Goal: Task Accomplishment & Management: Use online tool/utility

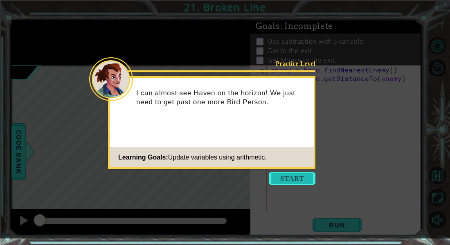
click at [285, 180] on button "Start" at bounding box center [292, 178] width 47 height 13
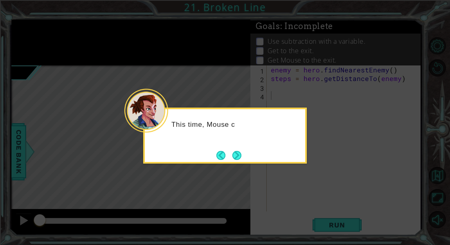
click at [232, 147] on div "This time, Mouse c" at bounding box center [225, 136] width 164 height 56
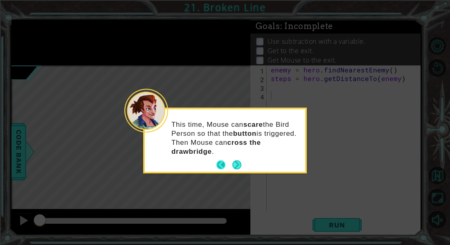
click at [228, 162] on button "Back" at bounding box center [224, 164] width 16 height 9
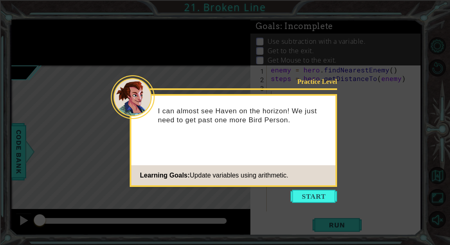
click at [300, 186] on div "Practice Level I can almost see Haven on the horizon! We just need to get past …" at bounding box center [233, 140] width 207 height 93
click at [300, 188] on icon at bounding box center [225, 122] width 450 height 245
click at [299, 191] on button "Start" at bounding box center [313, 196] width 47 height 13
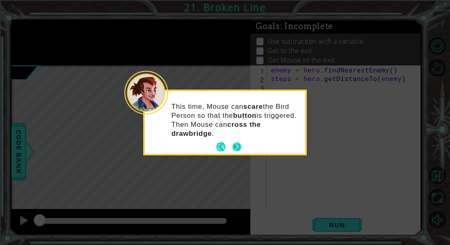
click at [242, 149] on button "Next" at bounding box center [237, 147] width 10 height 10
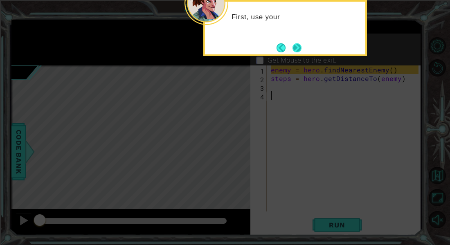
click at [293, 49] on button "Next" at bounding box center [297, 47] width 14 height 14
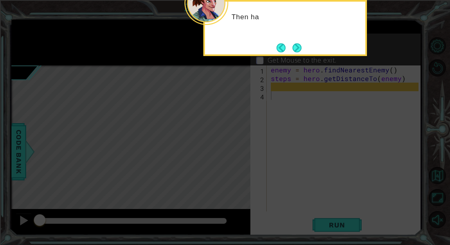
click at [293, 49] on button "Next" at bounding box center [296, 47] width 9 height 9
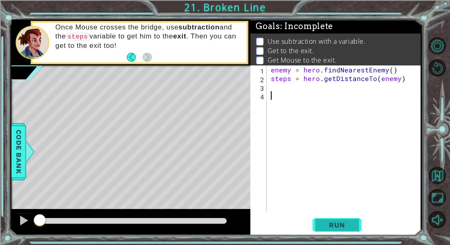
click at [342, 229] on button "Run" at bounding box center [336, 225] width 49 height 17
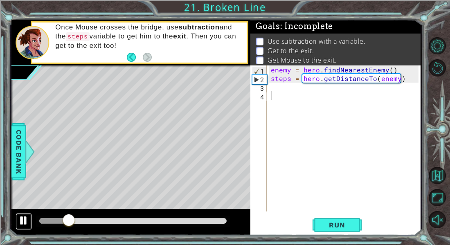
click at [28, 219] on div at bounding box center [23, 220] width 11 height 11
click at [274, 90] on div "enemy = hero . findNearestEnemy ( ) steps = hero . getDistanceTo ( enemy )" at bounding box center [345, 146] width 153 height 163
click at [273, 86] on div "enemy = hero . findNearestEnemy ( ) steps = hero . getDistanceTo ( enemy )" at bounding box center [345, 146] width 153 height 163
click at [336, 227] on span "Run" at bounding box center [336, 225] width 32 height 8
click at [273, 88] on div "enemy = hero . findNearestEnemy ( ) steps = hero . getDistanceTo ( enemy )" at bounding box center [345, 146] width 153 height 163
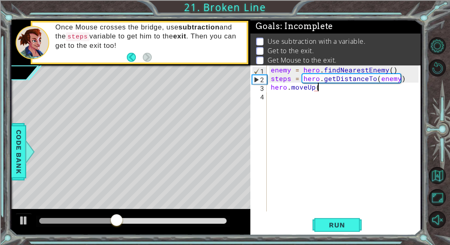
scroll to position [0, 3]
type textarea "hero.moveUp(2)"
click at [334, 228] on span "Run" at bounding box center [336, 225] width 32 height 8
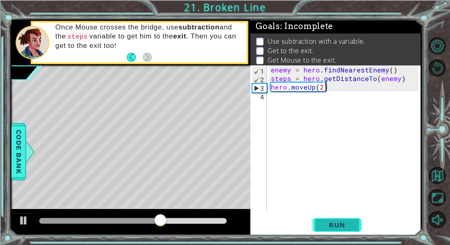
click at [330, 229] on button "Run" at bounding box center [336, 225] width 49 height 17
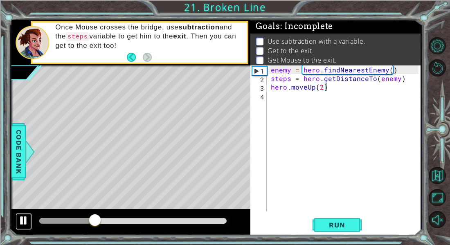
click at [25, 218] on div at bounding box center [23, 220] width 11 height 11
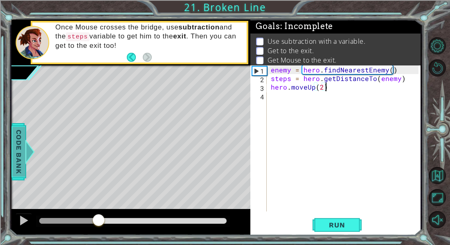
click at [18, 138] on span "Code Bank" at bounding box center [18, 152] width 13 height 50
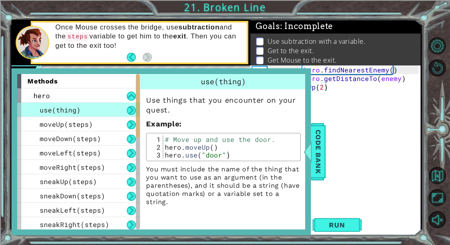
scroll to position [260, 0]
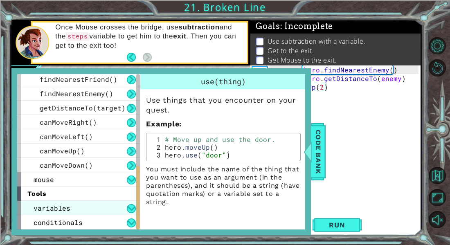
click at [90, 208] on div "variables" at bounding box center [78, 208] width 123 height 14
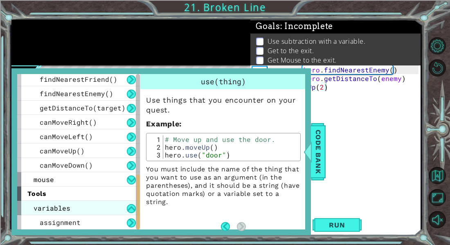
scroll to position [288, 0]
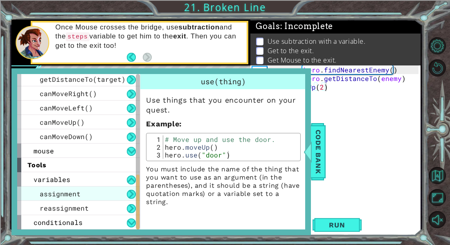
click at [90, 192] on div "assignment" at bounding box center [78, 193] width 123 height 14
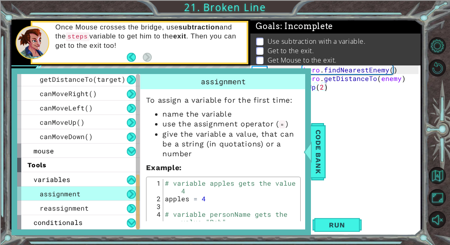
scroll to position [19, 0]
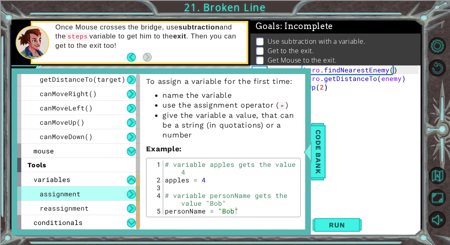
click at [89, 190] on div "assignment" at bounding box center [78, 193] width 123 height 14
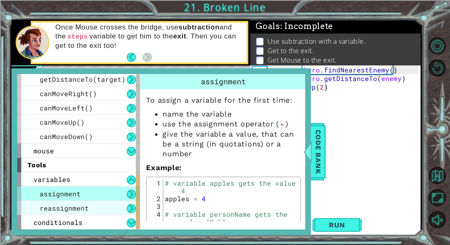
click at [93, 206] on div "reassignment" at bounding box center [78, 208] width 123 height 14
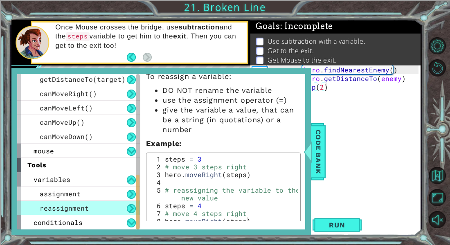
scroll to position [34, 0]
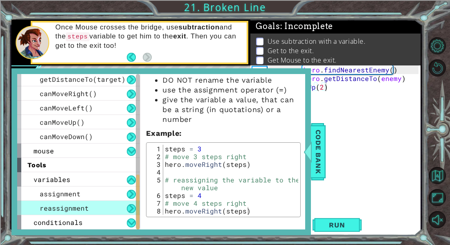
click at [100, 208] on div "reassignment" at bounding box center [78, 208] width 123 height 14
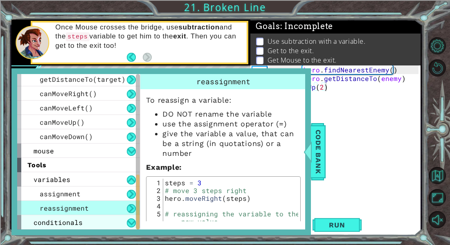
click at [95, 223] on div "conditionals" at bounding box center [78, 222] width 123 height 14
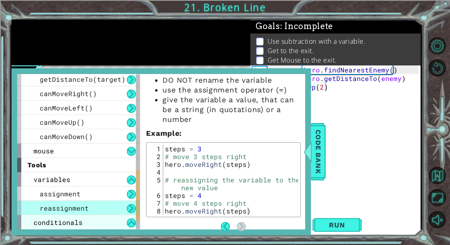
click at [103, 227] on div "conditionals" at bounding box center [78, 222] width 123 height 14
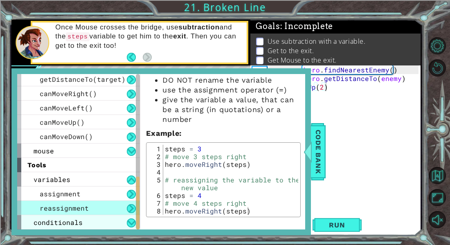
click at [94, 221] on div "conditionals" at bounding box center [78, 222] width 123 height 14
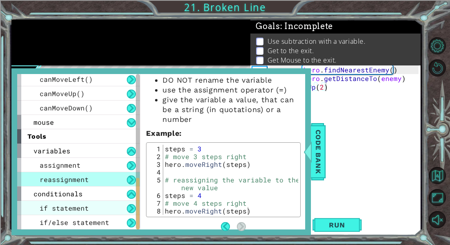
click at [90, 206] on div "if statement" at bounding box center [78, 208] width 123 height 14
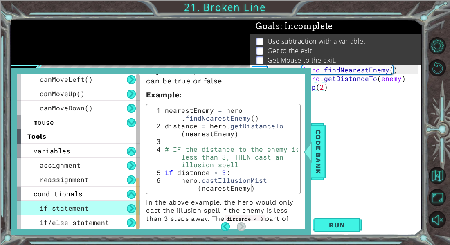
scroll to position [42, 0]
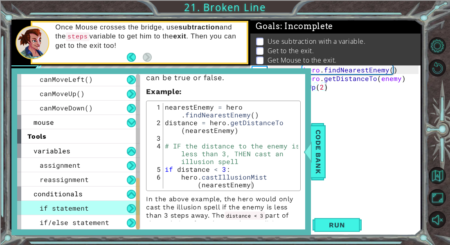
click at [177, 175] on div "nearestEnemy = hero . findNearestEnemy ( ) distance = hero . getDistanceTo ( ne…" at bounding box center [230, 161] width 135 height 116
click at [175, 172] on div "nearestEnemy = hero . findNearestEnemy ( ) distance = hero . getDistanceTo ( ne…" at bounding box center [230, 161] width 135 height 116
type textarea "if distance < 3: hero.castIllusionMist(nearestEnemy)"
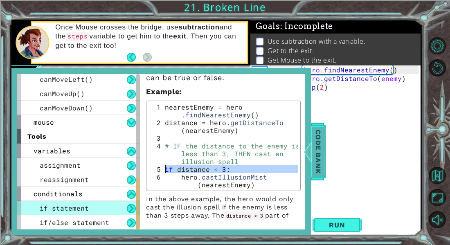
click at [309, 149] on div at bounding box center [307, 151] width 10 height 25
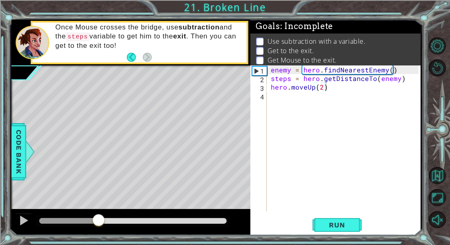
click at [279, 88] on div "enemy = hero . findNearestEnemy ( ) steps = hero . getDistanceTo ( enemy ) hero…" at bounding box center [345, 146] width 153 height 163
type textarea "hero.moveUp(2)"
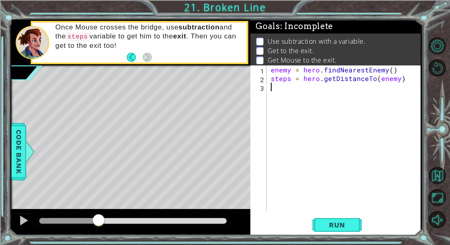
scroll to position [0, 0]
click at [273, 95] on div "enemy = hero . findNearestEnemy ( ) steps = hero . getDistanceTo ( enemy ) if d…" at bounding box center [345, 146] width 153 height 163
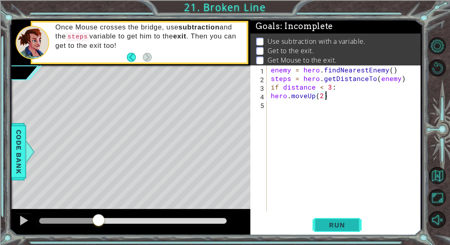
click at [336, 221] on span "Run" at bounding box center [336, 225] width 32 height 8
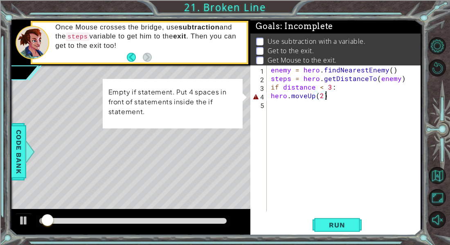
click at [271, 96] on div "enemy = hero . findNearestEnemy ( ) steps = hero . getDistanceTo ( enemy ) if d…" at bounding box center [345, 146] width 153 height 163
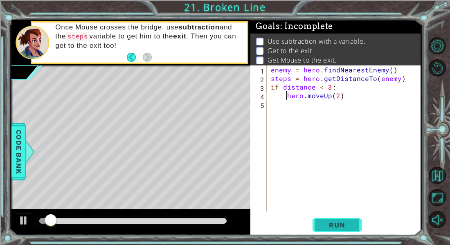
click at [344, 225] on span "Run" at bounding box center [336, 225] width 32 height 8
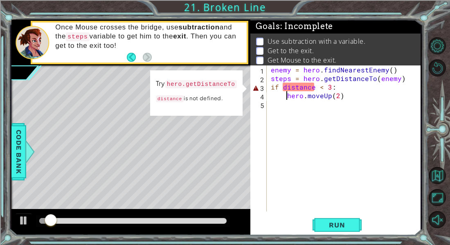
click at [283, 88] on div "enemy = hero . findNearestEnemy ( ) steps = hero . getDistanceTo ( enemy ) if d…" at bounding box center [345, 146] width 153 height 163
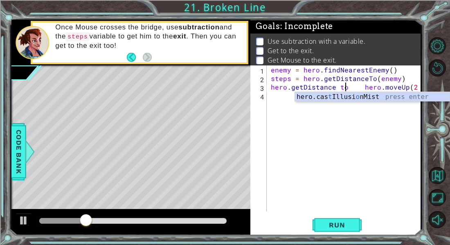
scroll to position [0, 5]
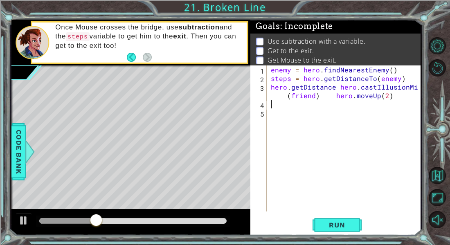
click at [335, 88] on div "enemy = hero . findNearestEnemy ( ) steps = hero . getDistanceTo ( enemy ) hero…" at bounding box center [345, 146] width 153 height 163
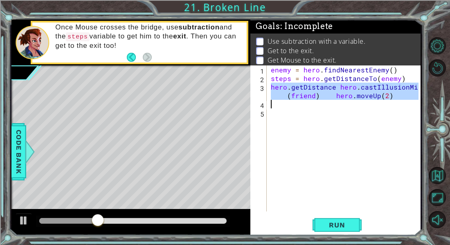
click at [335, 88] on div "enemy = hero . findNearestEnemy ( ) steps = hero . getDistanceTo ( enemy ) hero…" at bounding box center [345, 146] width 153 height 163
type textarea "hero.getDistance hero.castIllusionMist(friend) hero.moveUp(2)"
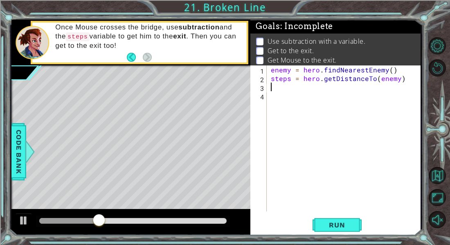
scroll to position [0, 0]
click at [27, 148] on div at bounding box center [30, 151] width 10 height 25
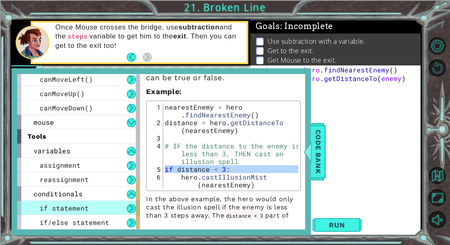
click at [231, 169] on div "nearestEnemy = hero . findNearestEnemy ( ) distance = hero . getDistanceTo ( ne…" at bounding box center [230, 145] width 135 height 85
click at [339, 171] on div "enemy = hero . findNearestEnemy ( ) steps = hero . getDistanceTo ( enemy )" at bounding box center [345, 146] width 153 height 163
click at [336, 169] on div "enemy = hero . findNearestEnemy ( ) steps = hero . getDistanceTo ( enemy )" at bounding box center [345, 146] width 153 height 163
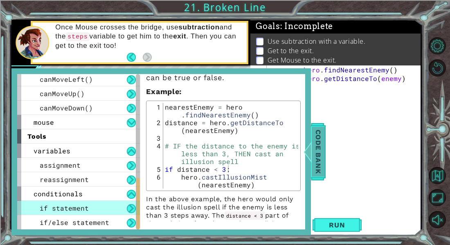
click at [320, 160] on span "Code Bank" at bounding box center [317, 152] width 13 height 50
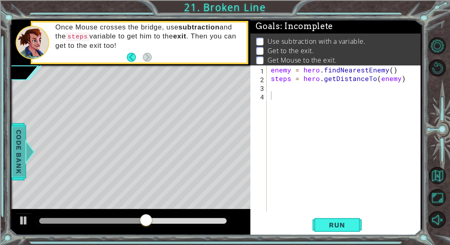
click at [15, 159] on span "Code Bank" at bounding box center [18, 152] width 13 height 50
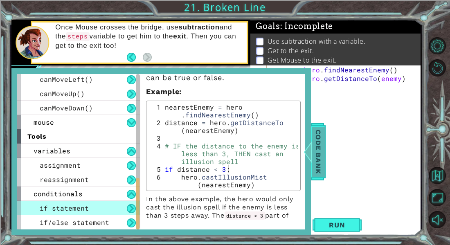
click at [320, 157] on span "Code Bank" at bounding box center [317, 152] width 13 height 50
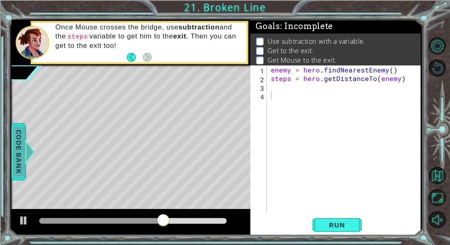
click at [16, 148] on span "Code Bank" at bounding box center [18, 152] width 13 height 50
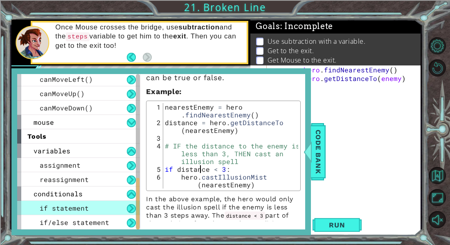
click at [201, 166] on div "nearestEnemy = hero . findNearestEnemy ( ) distance = hero . getDistanceTo ( ne…" at bounding box center [230, 161] width 135 height 116
click at [252, 167] on div "nearestEnemy = hero . findNearestEnemy ( ) distance = hero . getDistanceTo ( ne…" at bounding box center [230, 145] width 135 height 85
type textarea "if distance < 3:"
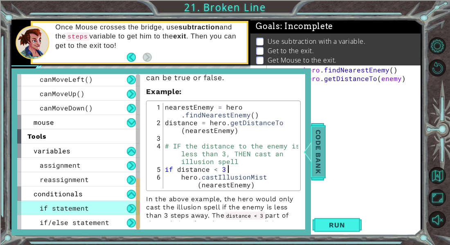
click at [325, 156] on div "Code Bank" at bounding box center [318, 151] width 15 height 57
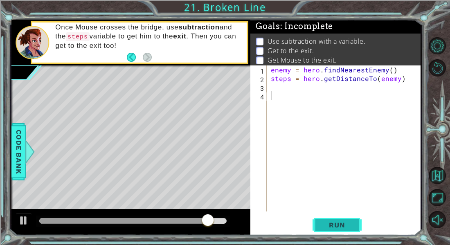
click at [352, 221] on span "Run" at bounding box center [336, 225] width 32 height 8
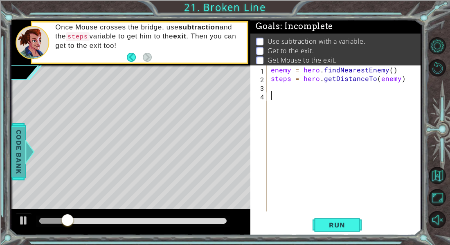
click at [24, 142] on span "Code Bank" at bounding box center [18, 152] width 13 height 50
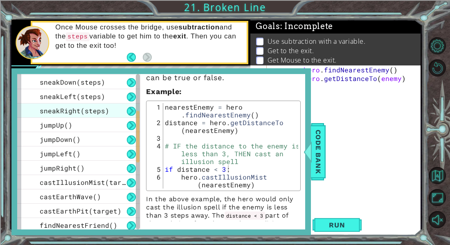
scroll to position [115, 0]
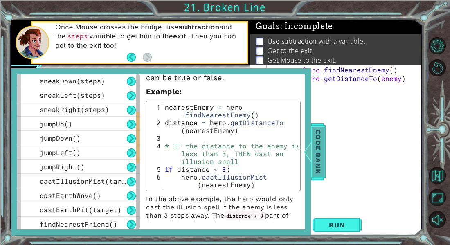
click at [313, 146] on span "Code Bank" at bounding box center [317, 152] width 13 height 50
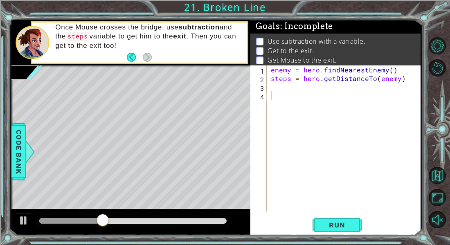
click at [271, 88] on div "enemy = hero . findNearestEnemy ( ) steps = hero . getDistanceTo ( enemy )" at bounding box center [345, 146] width 153 height 163
click at [324, 225] on span "Run" at bounding box center [336, 225] width 32 height 8
click at [17, 220] on button at bounding box center [24, 221] width 16 height 17
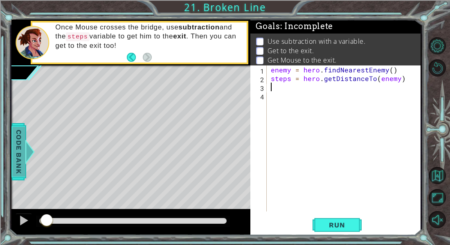
click at [17, 160] on span "Code Bank" at bounding box center [18, 152] width 13 height 50
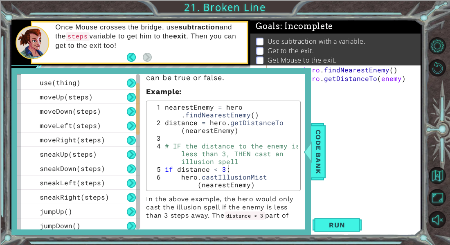
scroll to position [0, 0]
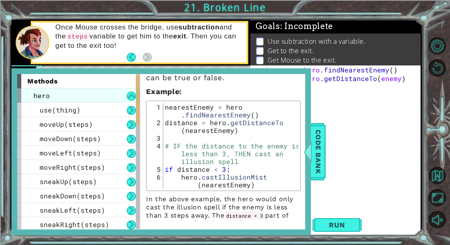
click at [57, 94] on div "hero" at bounding box center [78, 95] width 123 height 14
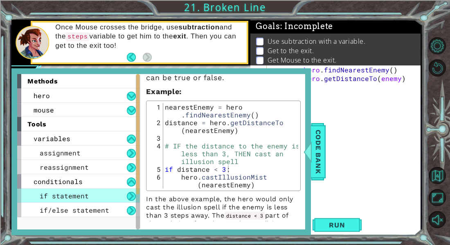
click at [53, 122] on div "tools" at bounding box center [78, 124] width 123 height 14
click at [31, 120] on span "tools" at bounding box center [36, 124] width 19 height 8
click at [45, 109] on span "mouse" at bounding box center [44, 109] width 20 height 9
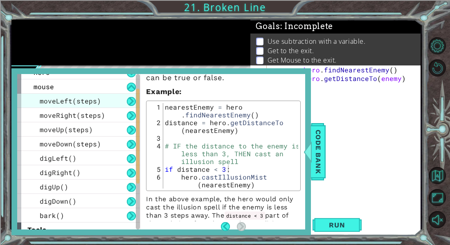
scroll to position [30, 0]
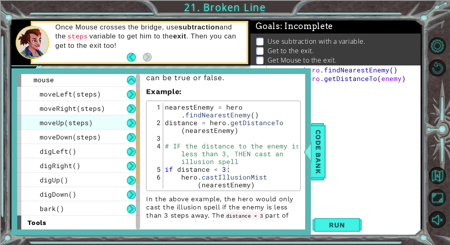
click at [68, 122] on span "moveUp(steps)" at bounding box center [66, 122] width 53 height 9
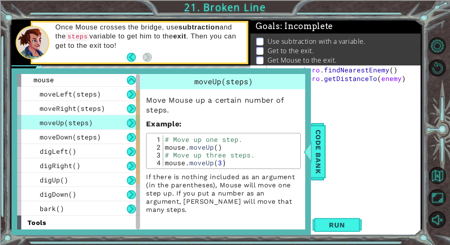
click at [199, 163] on div "# Move up one step. mouse . moveUp ( ) # Move up three steps. mouse . moveUp ( …" at bounding box center [230, 158] width 135 height 47
type textarea "mouse.moveUp(3)"
click at [199, 163] on div "# Move up one step. mouse . moveUp ( ) # Move up three steps. mouse . moveUp ( …" at bounding box center [230, 158] width 135 height 47
click at [199, 163] on div "# Move up one step. mouse . moveUp ( ) # Move up three steps. mouse . moveUp ( …" at bounding box center [230, 150] width 135 height 31
click at [199, 163] on div "# Move up one step. mouse . moveUp ( ) # Move up three steps. mouse . moveUp ( …" at bounding box center [230, 158] width 135 height 47
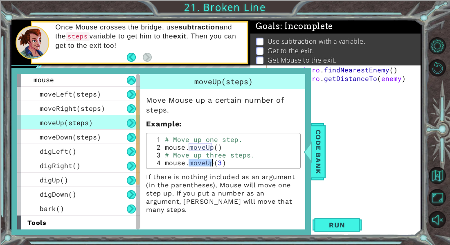
click at [199, 163] on div "# Move up one step. mouse . moveUp ( ) # Move up three steps. mouse . moveUp ( …" at bounding box center [230, 158] width 135 height 47
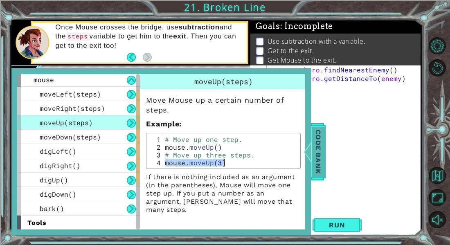
click at [317, 142] on span "Code Bank" at bounding box center [317, 152] width 13 height 50
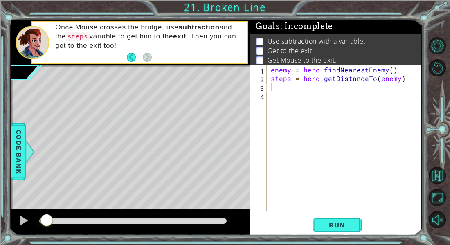
click at [277, 90] on div "enemy = hero . findNearestEnemy ( ) steps = hero . getDistanceTo ( enemy )" at bounding box center [345, 146] width 153 height 163
paste textarea "mouse.moveUp(3)"
click at [356, 233] on div "mouse.moveUp(3) 1 2 3 4 enemy = hero . findNearestEnemy ( ) steps = hero . getD…" at bounding box center [335, 150] width 170 height 170
click at [351, 228] on span "Run" at bounding box center [336, 225] width 32 height 8
click at [325, 90] on div "enemy = hero . findNearestEnemy ( ) steps = hero . getDistanceTo ( enemy ) mous…" at bounding box center [345, 146] width 153 height 163
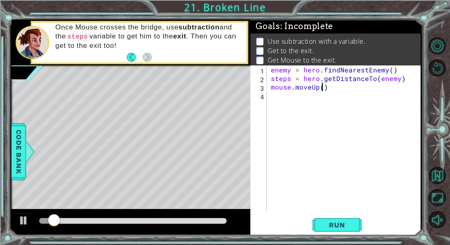
scroll to position [0, 3]
type textarea "mouse.moveUp(2)"
click at [332, 232] on button "Run" at bounding box center [336, 225] width 49 height 17
click at [25, 219] on div at bounding box center [23, 220] width 11 height 11
click at [17, 163] on span "Code Bank" at bounding box center [18, 152] width 13 height 50
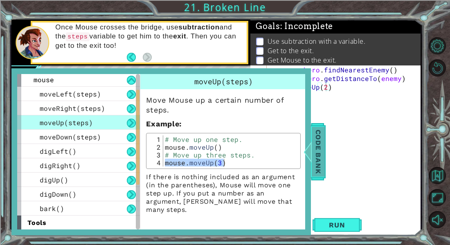
click at [323, 161] on span "Code Bank" at bounding box center [317, 152] width 13 height 50
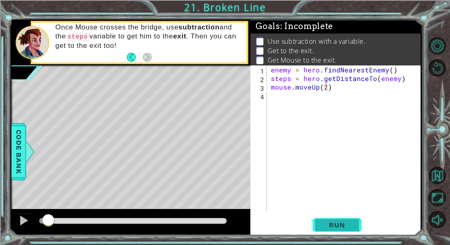
click at [329, 218] on button "Run" at bounding box center [336, 225] width 49 height 17
click at [30, 220] on button at bounding box center [24, 221] width 16 height 17
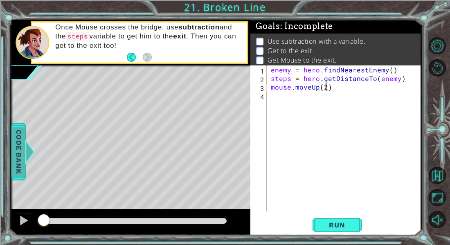
click at [17, 156] on span "Code Bank" at bounding box center [18, 152] width 13 height 50
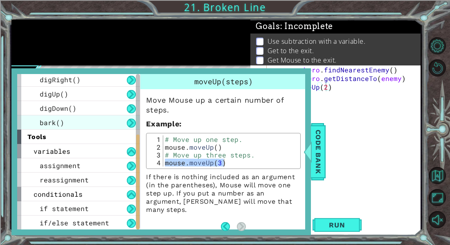
scroll to position [116, 0]
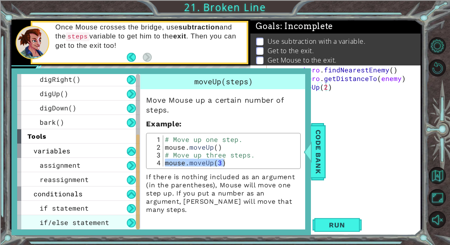
click at [67, 220] on span "if/else statement" at bounding box center [74, 222] width 69 height 9
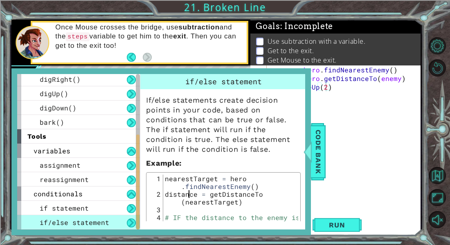
click at [188, 195] on div "nearestTarget = hero . findNearestEnemy ( ) distance = getDistanceTo ( nearestT…" at bounding box center [230, 245] width 135 height 140
type textarea "distance = getDistanceTo(nearestTarget)"
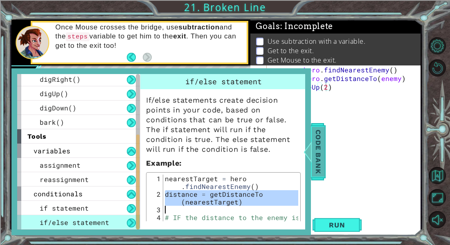
click at [323, 156] on span "Code Bank" at bounding box center [317, 152] width 13 height 50
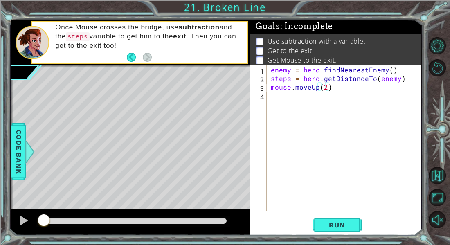
click at [277, 101] on div "enemy = hero . findNearestEnemy ( ) steps = hero . getDistanceTo ( enemy ) mous…" at bounding box center [345, 146] width 153 height 163
paste textarea "mouse.moveUp(2)"
click at [273, 86] on div "enemy = hero . findNearestEnemy ( ) steps = hero . getDistanceTo ( enemy ) mous…" at bounding box center [345, 146] width 153 height 163
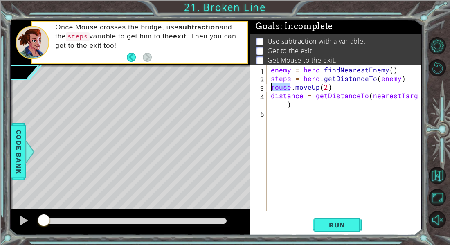
click at [273, 86] on div "enemy = hero . findNearestEnemy ( ) steps = hero . getDistanceTo ( enemy ) mous…" at bounding box center [345, 146] width 153 height 163
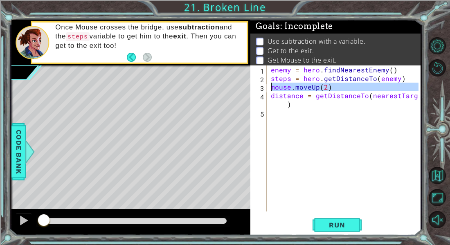
scroll to position [0, 0]
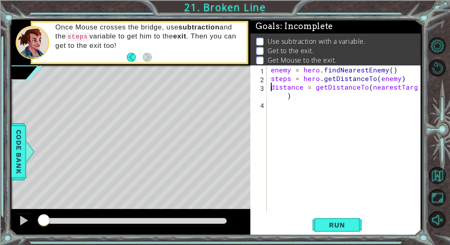
click at [284, 99] on div "enemy = hero . findNearestEnemy ( ) steps = hero . getDistanceTo ( enemy ) dist…" at bounding box center [345, 146] width 153 height 163
type textarea "distance = getDistanceTo(nearestTarget)"
click at [284, 108] on div "enemy = hero . findNearestEnemy ( ) steps = hero . getDistanceTo ( enemy ) dist…" at bounding box center [345, 146] width 153 height 163
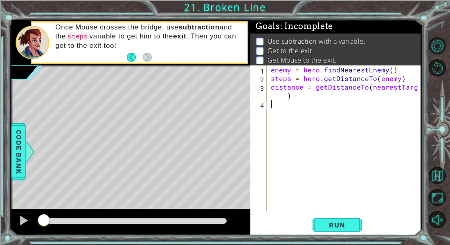
click at [271, 105] on div "enemy = hero . findNearestEnemy ( ) steps = hero . getDistanceTo ( enemy ) dist…" at bounding box center [345, 146] width 153 height 163
click at [325, 222] on span "Run" at bounding box center [336, 225] width 32 height 8
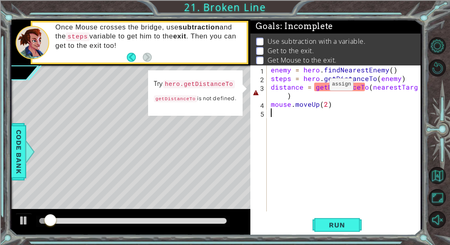
click at [315, 86] on div "enemy = hero . findNearestEnemy ( ) steps = hero . getDistanceTo ( enemy ) dist…" at bounding box center [345, 146] width 153 height 163
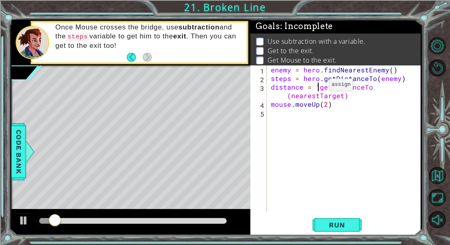
scroll to position [0, 3]
click at [373, 96] on div "enemy = hero . findNearestEnemy ( ) steps = hero . getDistanceTo ( enemy ) dist…" at bounding box center [345, 146] width 153 height 163
click at [368, 86] on div "enemy = hero . findNearestEnemy ( ) steps = hero . getDistanceTo ( enemy ) dist…" at bounding box center [345, 146] width 153 height 163
click at [363, 87] on div "enemy = hero . findNearestEnemy ( ) steps = hero . getDistanceTo ( enemy ) dist…" at bounding box center [345, 146] width 153 height 163
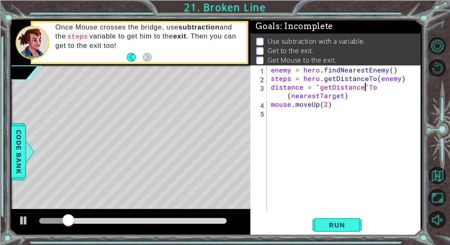
click at [311, 226] on div "Run" at bounding box center [337, 225] width 170 height 17
click at [316, 226] on button "Run" at bounding box center [336, 225] width 49 height 17
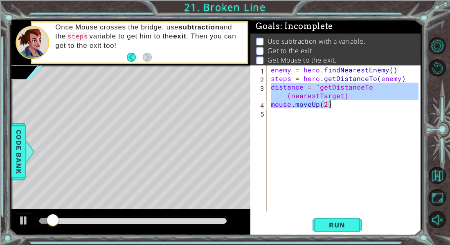
drag, startPoint x: 270, startPoint y: 87, endPoint x: 381, endPoint y: 107, distance: 113.4
click at [381, 107] on div "enemy = hero . findNearestEnemy ( ) steps = hero . getDistanceTo ( enemy ) dist…" at bounding box center [345, 146] width 153 height 163
type textarea "distance = "getDistanceTo(nearestTarget) mouse.moveUp(2)"
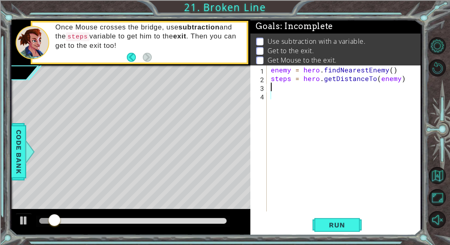
scroll to position [0, 0]
click at [16, 154] on span "Code Bank" at bounding box center [18, 152] width 13 height 50
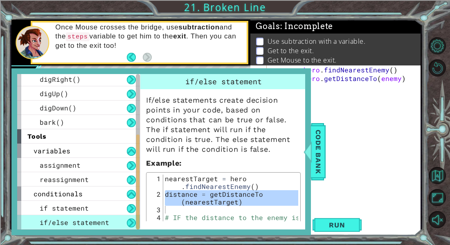
click at [159, 209] on div "3" at bounding box center [155, 210] width 15 height 8
click at [189, 208] on div "nearestTarget = hero . findNearestEnemy ( ) distance = getDistanceTo ( nearestT…" at bounding box center [230, 229] width 135 height 109
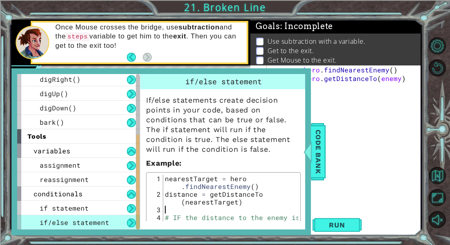
click at [190, 204] on div "nearestTarget = hero . findNearestEnemy ( ) distance = getDistanceTo ( nearestT…" at bounding box center [230, 245] width 135 height 140
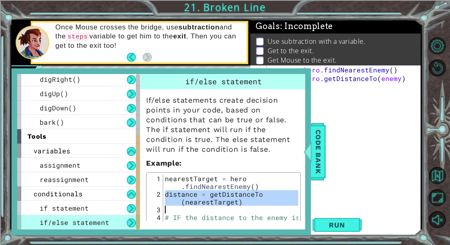
click at [190, 204] on div "nearestTarget = hero . findNearestEnemy ( ) distance = getDistanceTo ( nearestT…" at bounding box center [230, 245] width 135 height 140
type textarea "distance = getDistanceTo(nearestTarget)"
click at [312, 154] on div at bounding box center [307, 151] width 10 height 25
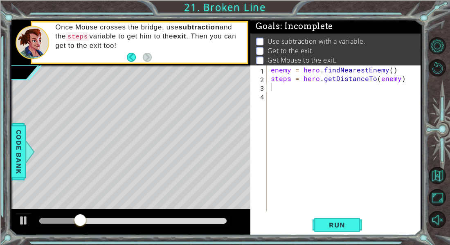
click at [276, 96] on div "enemy = hero . findNearestEnemy ( ) steps = hero . getDistanceTo ( enemy )" at bounding box center [345, 146] width 153 height 163
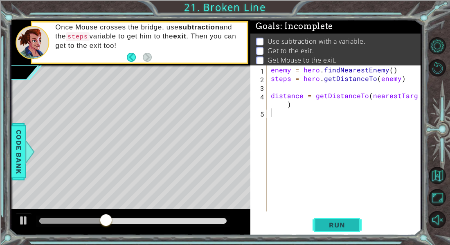
click at [331, 221] on span "Run" at bounding box center [336, 225] width 32 height 8
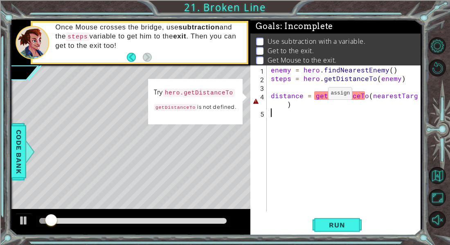
click at [314, 95] on div "enemy = hero . findNearestEnemy ( ) steps = hero . getDistanceTo ( enemy ) dist…" at bounding box center [345, 146] width 153 height 163
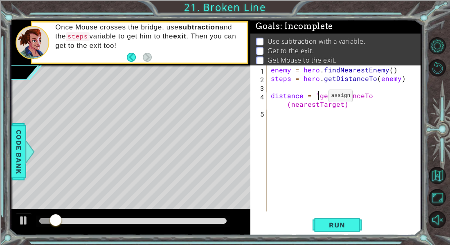
scroll to position [0, 3]
click at [370, 95] on div "enemy = hero . findNearestEnemy ( ) steps = hero . getDistanceTo ( enemy ) dist…" at bounding box center [345, 146] width 153 height 163
click at [374, 103] on div "enemy = hero . findNearestEnemy ( ) steps = hero . getDistanceTo ( enemy ) dist…" at bounding box center [345, 146] width 153 height 163
click at [370, 97] on div "enemy = hero . findNearestEnemy ( ) steps = hero . getDistanceTo ( enemy ) dist…" at bounding box center [345, 146] width 153 height 163
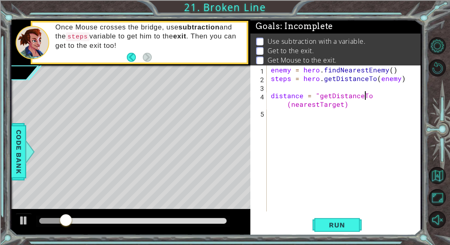
click at [370, 97] on div "enemy = hero . findNearestEnemy ( ) steps = hero . getDistanceTo ( enemy ) dist…" at bounding box center [345, 146] width 153 height 163
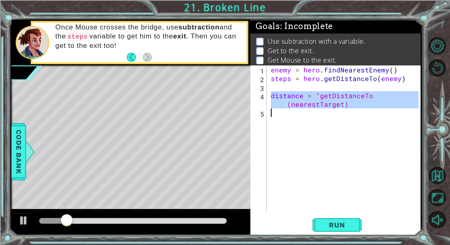
click at [370, 97] on div "enemy = hero . findNearestEnemy ( ) steps = hero . getDistanceTo ( enemy ) dist…" at bounding box center [343, 138] width 149 height 146
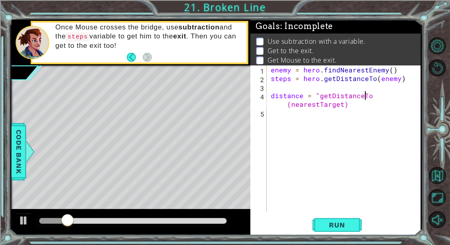
click at [370, 97] on div "enemy = hero . findNearestEnemy ( ) steps = hero . getDistanceTo ( enemy ) dist…" at bounding box center [345, 146] width 153 height 163
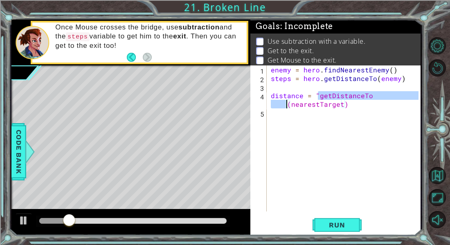
click at [370, 97] on div "enemy = hero . findNearestEnemy ( ) steps = hero . getDistanceTo ( enemy ) dist…" at bounding box center [345, 146] width 153 height 163
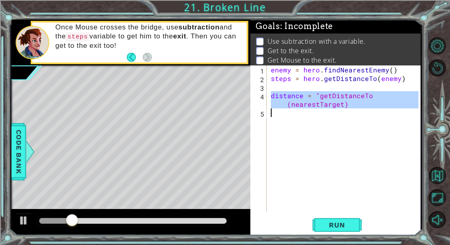
click at [291, 104] on div "enemy = hero . findNearestEnemy ( ) steps = hero . getDistanceTo ( enemy ) dist…" at bounding box center [343, 138] width 149 height 146
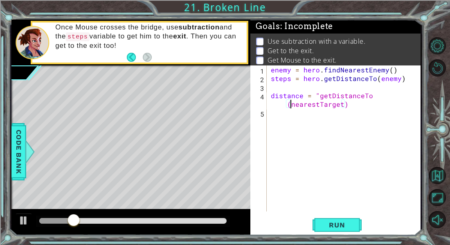
click at [290, 104] on div "enemy = hero . findNearestEnemy ( ) steps = hero . getDistanceTo ( enemy ) dist…" at bounding box center [345, 146] width 153 height 163
click at [289, 104] on div "enemy = hero . findNearestEnemy ( ) steps = hero . getDistanceTo ( enemy ) dist…" at bounding box center [345, 146] width 153 height 163
click at [288, 104] on div "enemy = hero . findNearestEnemy ( ) steps = hero . getDistanceTo ( enemy ) dist…" at bounding box center [345, 146] width 153 height 163
click at [342, 227] on span "Run" at bounding box center [336, 225] width 32 height 8
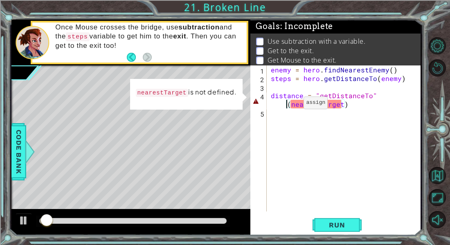
click at [289, 104] on div "enemy = hero . findNearestEnemy ( ) steps = hero . getDistanceTo ( enemy ) dist…" at bounding box center [345, 146] width 153 height 163
drag, startPoint x: 290, startPoint y: 106, endPoint x: 343, endPoint y: 106, distance: 53.5
click at [343, 106] on div "enemy = hero . findNearestEnemy ( ) steps = hero . getDistanceTo ( enemy ) dist…" at bounding box center [345, 146] width 153 height 163
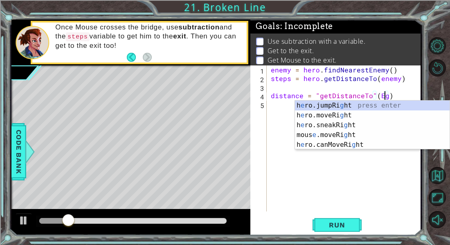
scroll to position [0, 7]
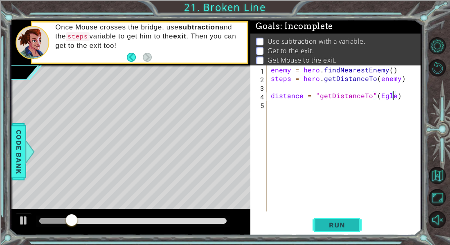
click at [332, 232] on button "Run" at bounding box center [336, 225] width 49 height 17
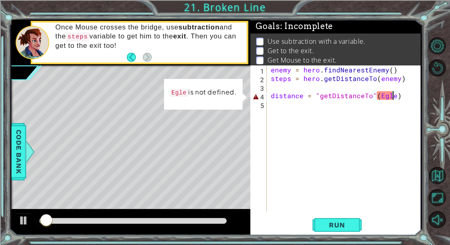
scroll to position [0, 8]
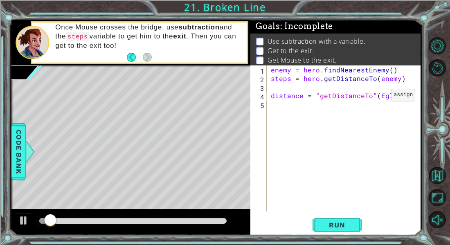
click at [376, 97] on div "enemy = hero . findNearestEnemy ( ) steps = hero . getDistanceTo ( enemy ) dist…" at bounding box center [345, 146] width 153 height 163
click at [338, 213] on div "distance = "getDistanceTo"("Egle") 1 2 3 4 5 enemy = hero . findNearestEnemy ( …" at bounding box center [335, 150] width 170 height 170
click at [341, 223] on span "Run" at bounding box center [336, 225] width 32 height 8
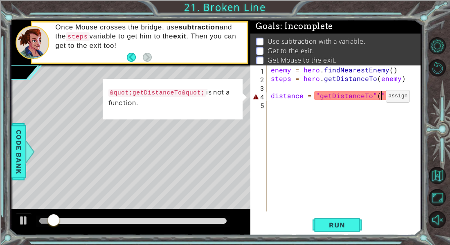
click at [372, 97] on div "enemy = hero . findNearestEnemy ( ) steps = hero . getDistanceTo ( enemy ) dist…" at bounding box center [345, 146] width 153 height 163
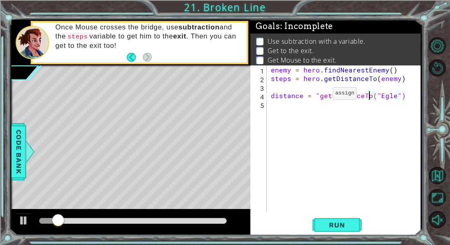
click at [320, 95] on div "enemy = hero . findNearestEnemy ( ) steps = hero . getDistanceTo ( enemy ) dist…" at bounding box center [345, 146] width 153 height 163
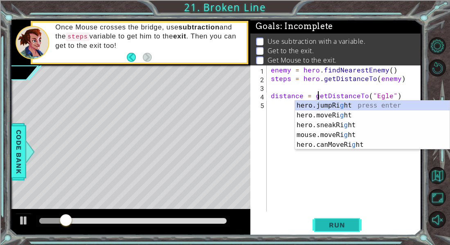
click at [324, 231] on button "Run" at bounding box center [336, 225] width 49 height 17
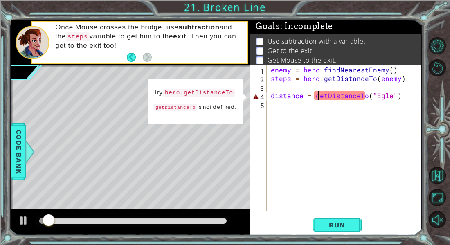
click at [328, 96] on div "enemy = hero . findNearestEnemy ( ) steps = hero . getDistanceTo ( enemy ) dist…" at bounding box center [345, 146] width 153 height 163
type textarea "distance = getDistanceTo("Egle")"
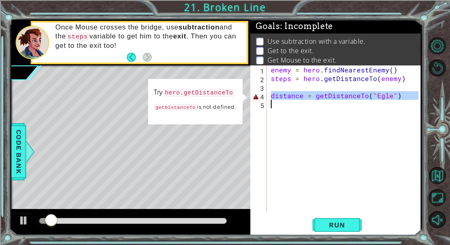
scroll to position [0, 0]
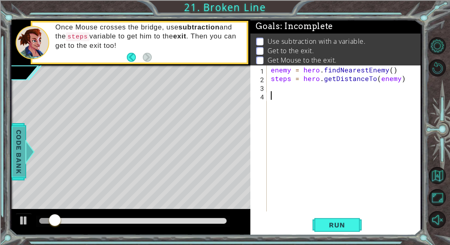
click at [14, 148] on span "Code Bank" at bounding box center [18, 152] width 13 height 50
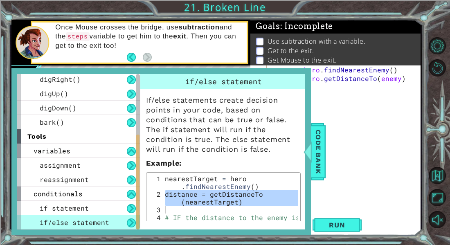
click at [204, 195] on div "nearestTarget = hero . findNearestEnemy ( ) distance = getDistanceTo ( nearestT…" at bounding box center [230, 229] width 135 height 109
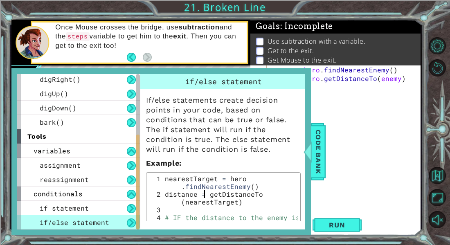
type textarea "distance = getDistanceTo(nearestTarget)"
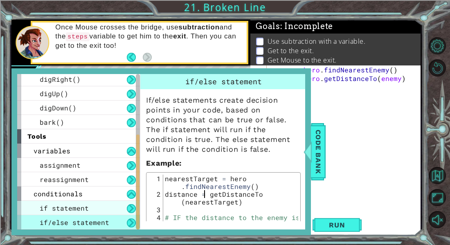
click at [86, 206] on span "if statement" at bounding box center [64, 208] width 49 height 9
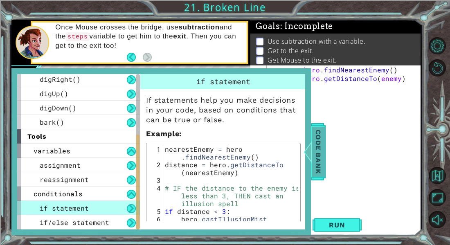
click at [323, 164] on span "Code Bank" at bounding box center [317, 152] width 13 height 50
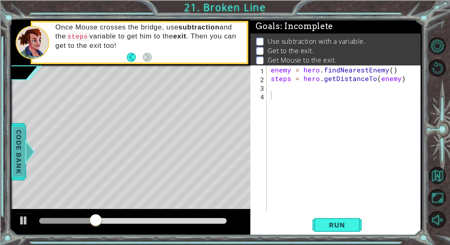
click at [20, 141] on span "Code Bank" at bounding box center [18, 152] width 13 height 50
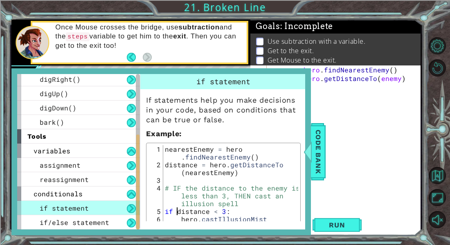
click at [177, 209] on div "nearestEnemy = hero . findNearestEnemy ( ) distance = hero . getDistanceTo ( ne…" at bounding box center [230, 203] width 135 height 116
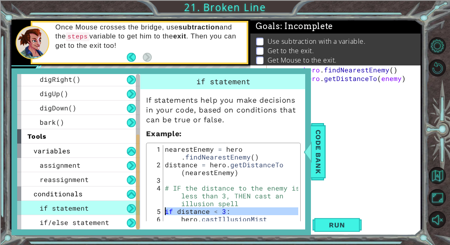
click at [177, 209] on div "nearestEnemy = hero . findNearestEnemy ( ) distance = hero . getDistanceTo ( ne…" at bounding box center [230, 203] width 135 height 116
type textarea "if distance < 3: hero.castIllusionMist(nearestEnemy)"
click at [325, 146] on div "enemy = hero . findNearestEnemy ( ) steps = hero . getDistanceTo ( enemy )" at bounding box center [345, 146] width 153 height 163
click at [319, 145] on span "Code Bank" at bounding box center [317, 152] width 13 height 50
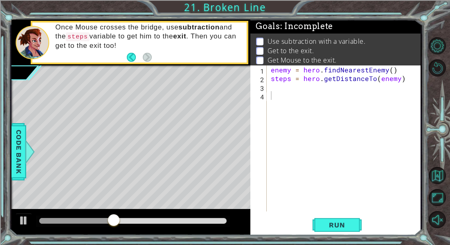
click at [282, 96] on div "enemy = hero . findNearestEnemy ( ) steps = hero . getDistanceTo ( enemy )" at bounding box center [345, 146] width 153 height 163
click at [318, 214] on div "1 2 3 4 5 enemy = hero . findNearestEnemy ( ) steps = hero . getDistanceTo ( en…" at bounding box center [335, 150] width 170 height 170
click at [320, 215] on div "1 2 3 4 5 enemy = hero . findNearestEnemy ( ) steps = hero . getDistanceTo ( en…" at bounding box center [335, 150] width 170 height 170
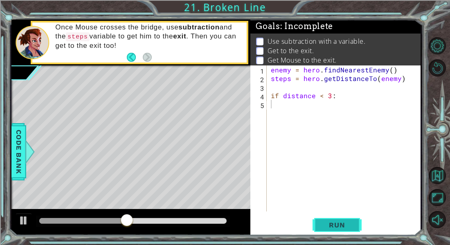
click at [323, 224] on span "Run" at bounding box center [336, 225] width 32 height 8
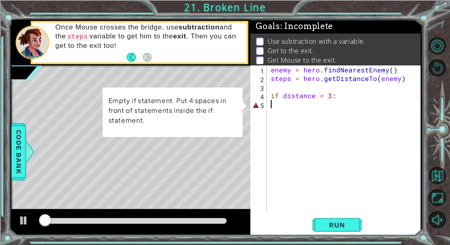
click at [280, 105] on div "enemy = hero . findNearestEnemy ( ) steps = hero . getDistanceTo ( enemy ) if d…" at bounding box center [345, 146] width 153 height 163
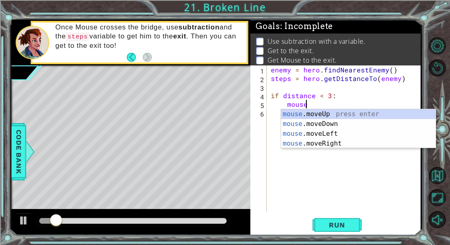
scroll to position [0, 2]
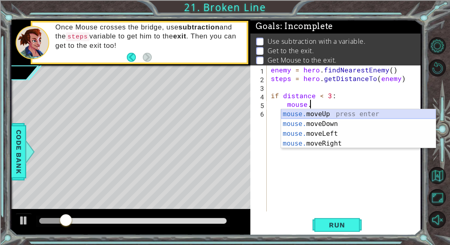
click at [303, 112] on div "mouse. moveUp press enter mouse. moveDown press enter mouse. moveLeft press ent…" at bounding box center [358, 138] width 155 height 59
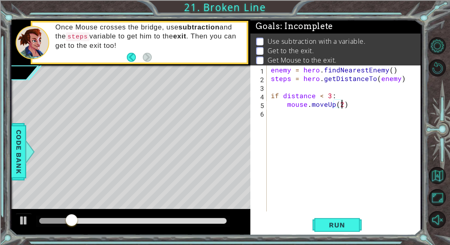
scroll to position [0, 4]
click at [337, 220] on button "Run" at bounding box center [336, 225] width 49 height 17
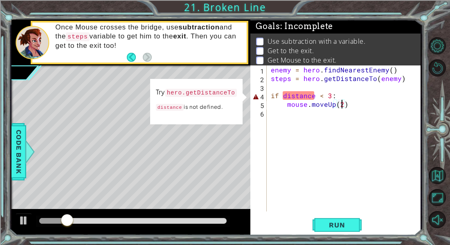
click at [314, 98] on div "enemy = hero . findNearestEnemy ( ) steps = hero . getDistanceTo ( enemy ) if d…" at bounding box center [345, 146] width 153 height 163
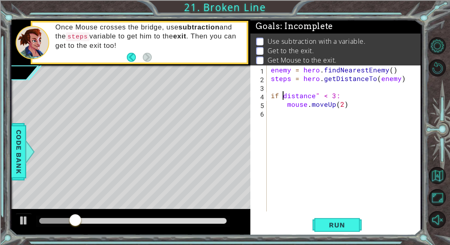
click at [284, 97] on div "enemy = hero . findNearestEnemy ( ) steps = hero . getDistanceTo ( enemy ) if d…" at bounding box center [345, 146] width 153 height 163
type textarea "if "distance" < 3:"
click at [338, 227] on span "Run" at bounding box center [336, 225] width 32 height 8
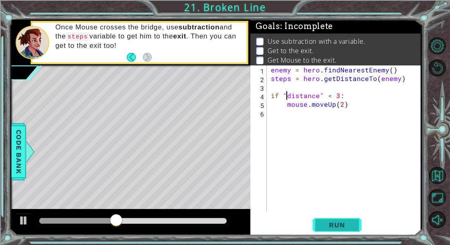
click at [332, 226] on span "Run" at bounding box center [336, 225] width 32 height 8
click at [37, 224] on div at bounding box center [133, 220] width 194 height 11
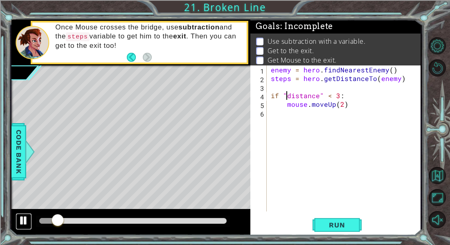
click at [29, 221] on button at bounding box center [24, 221] width 16 height 17
click at [303, 110] on div "enemy = hero . findNearestEnemy ( ) steps = hero . getDistanceTo ( enemy ) if "…" at bounding box center [345, 146] width 153 height 163
click at [351, 109] on div "enemy = hero . findNearestEnemy ( ) steps = hero . getDistanceTo ( enemy ) if "…" at bounding box center [345, 146] width 153 height 163
click at [9, 167] on div "1 ההההההההההההההההההההההההההההההההההההההההההההההההההההההההההההההההההההההההההההה…" at bounding box center [216, 127] width 414 height 215
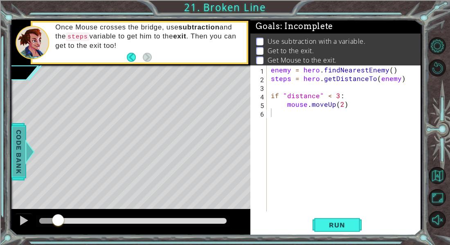
click at [24, 172] on span "Code Bank" at bounding box center [18, 152] width 13 height 50
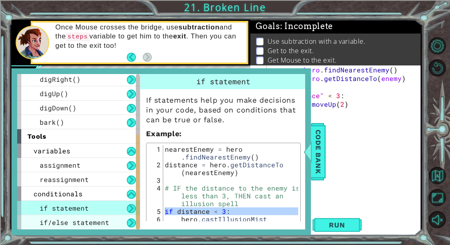
click at [73, 222] on span "if/else statement" at bounding box center [74, 222] width 69 height 9
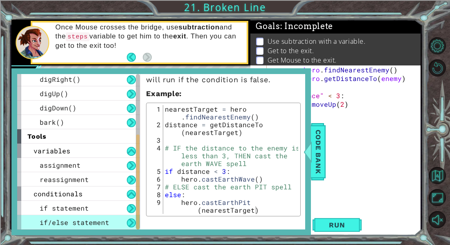
scroll to position [114, 0]
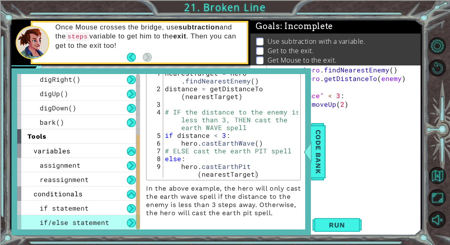
type textarea "else:"
drag, startPoint x: 166, startPoint y: 150, endPoint x: 188, endPoint y: 150, distance: 22.5
click at [188, 150] on div "nearestTarget = hero . findNearestEnemy ( ) distance = getDistanceTo ( nearestT…" at bounding box center [230, 139] width 135 height 140
click at [311, 161] on div at bounding box center [307, 151] width 10 height 25
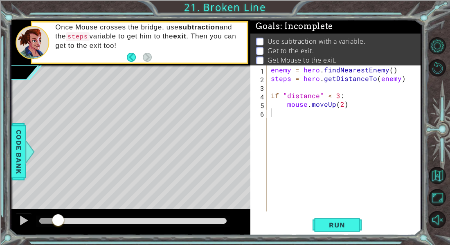
type textarea "mouse.moveUp(2)"
click at [270, 100] on div "enemy = hero . findNearestEnemy ( ) steps = hero . getDistanceTo ( enemy ) if "…" at bounding box center [345, 146] width 153 height 163
click at [273, 108] on div "enemy = hero . findNearestEnemy ( ) steps = hero . getDistanceTo ( enemy ) if "…" at bounding box center [345, 146] width 153 height 163
click at [275, 116] on div "enemy = hero . findNearestEnemy ( ) steps = hero . getDistanceTo ( enemy ) if "…" at bounding box center [345, 146] width 153 height 163
paste textarea "else:"
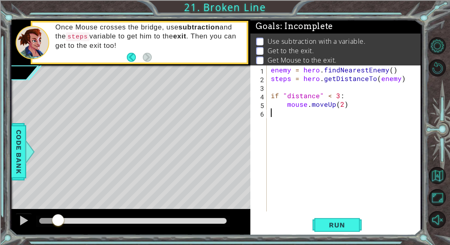
type textarea "else:"
click at [273, 114] on div "enemy = hero . findNearestEnemy ( ) steps = hero . getDistanceTo ( enemy ) if "…" at bounding box center [345, 146] width 153 height 163
click at [306, 112] on div "enemy = hero . findNearestEnemy ( ) steps = hero . getDistanceTo ( enemy ) if "…" at bounding box center [345, 146] width 153 height 163
click at [348, 107] on div "enemy = hero . findNearestEnemy ( ) steps = hero . getDistanceTo ( enemy ) if "…" at bounding box center [345, 146] width 153 height 163
type textarea "mouse.moveUp(2)"
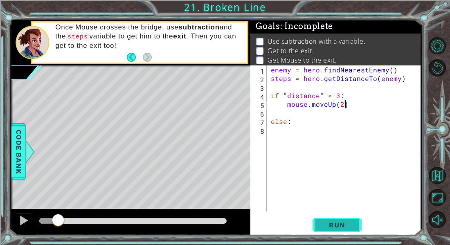
click at [338, 221] on span "Run" at bounding box center [336, 225] width 32 height 8
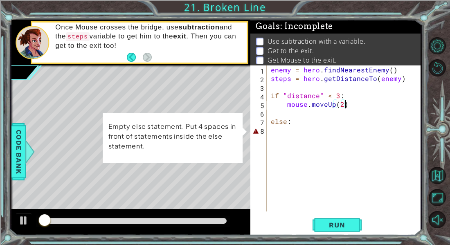
click at [272, 128] on div "enemy = hero . findNearestEnemy ( ) steps = hero . getDistanceTo ( enemy ) if "…" at bounding box center [345, 146] width 153 height 163
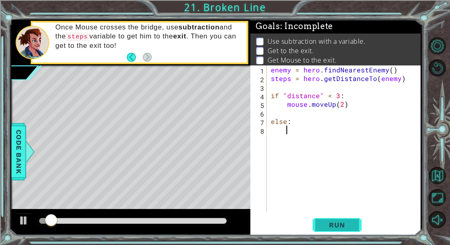
click at [325, 217] on button "Run" at bounding box center [336, 225] width 49 height 17
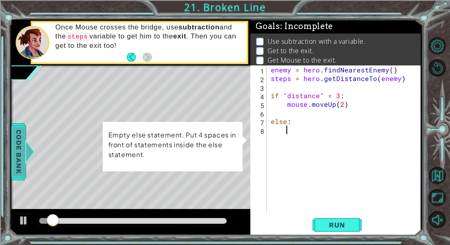
click at [20, 163] on span "Code Bank" at bounding box center [18, 152] width 13 height 50
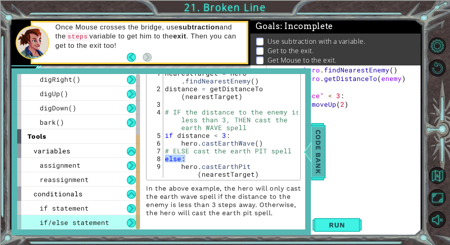
click at [317, 138] on span "Code Bank" at bounding box center [317, 152] width 13 height 50
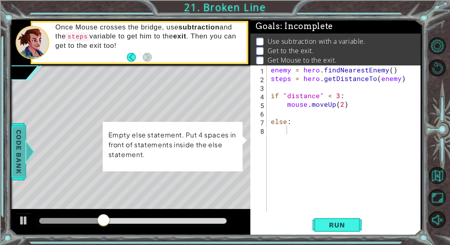
click at [15, 160] on span "Code Bank" at bounding box center [18, 152] width 13 height 50
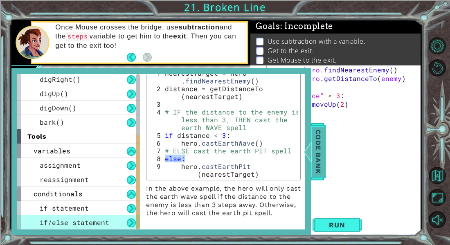
click at [323, 147] on span "Code Bank" at bounding box center [317, 152] width 13 height 50
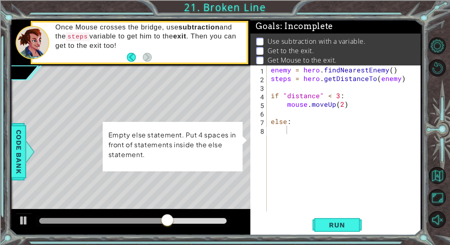
click at [289, 128] on div "enemy = hero . findNearestEnemy ( ) steps = hero . getDistanceTo ( enemy ) if "…" at bounding box center [345, 146] width 153 height 163
click at [20, 155] on span "Code Bank" at bounding box center [18, 152] width 13 height 50
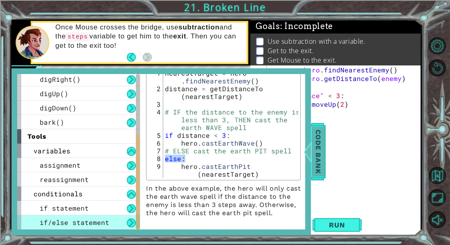
click at [325, 146] on div "Code Bank" at bounding box center [318, 151] width 15 height 57
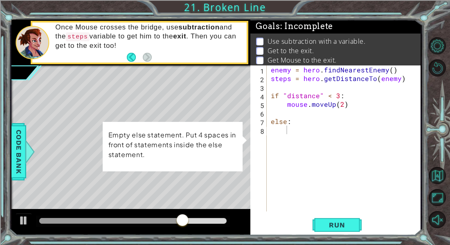
click at [287, 130] on div "enemy = hero . findNearestEnemy ( ) steps = hero . getDistanceTo ( enemy ) if "…" at bounding box center [345, 146] width 153 height 163
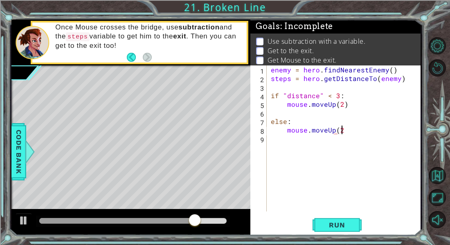
scroll to position [0, 4]
type textarea "mouse.moveUp(2)"
click at [322, 222] on span "Run" at bounding box center [336, 225] width 32 height 8
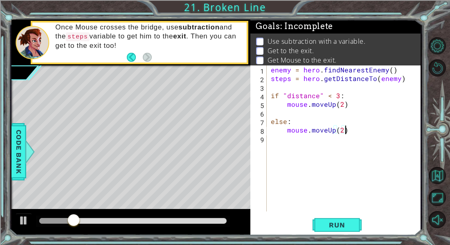
click at [291, 116] on div "enemy = hero . findNearestEnemy ( ) steps = hero . getDistanceTo ( enemy ) if "…" at bounding box center [345, 146] width 153 height 163
click at [19, 164] on span "Code Bank" at bounding box center [18, 152] width 13 height 50
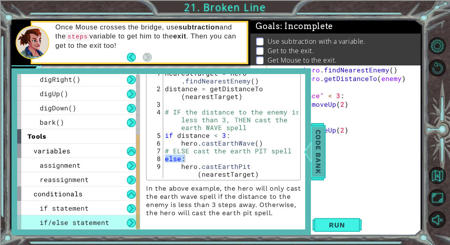
click at [319, 145] on span "Code Bank" at bounding box center [317, 152] width 13 height 50
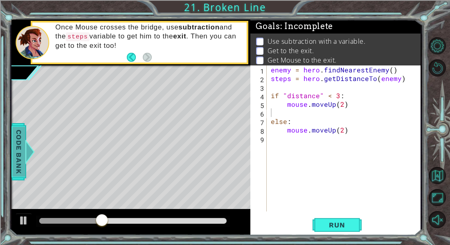
click at [15, 153] on span "Code Bank" at bounding box center [18, 152] width 13 height 50
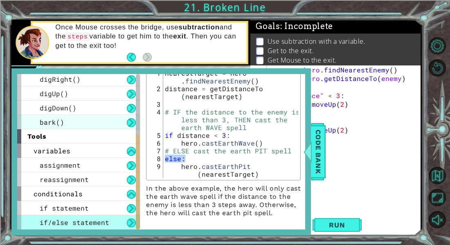
click at [49, 120] on span "bark()" at bounding box center [52, 122] width 25 height 9
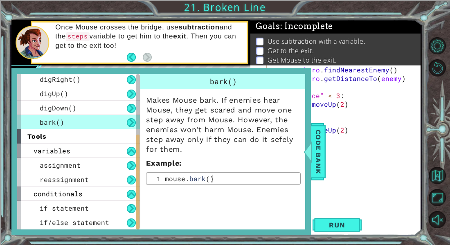
type textarea "mouse.bark()"
click at [175, 182] on div "mouse . bark ( )" at bounding box center [230, 186] width 135 height 23
click at [175, 182] on div "mouse . bark ( )" at bounding box center [230, 179] width 135 height 8
click at [175, 182] on div "mouse . bark ( )" at bounding box center [230, 186] width 135 height 23
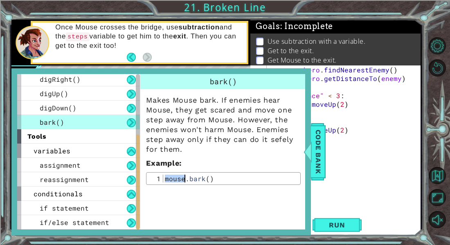
click at [175, 182] on div "mouse . bark ( )" at bounding box center [230, 186] width 135 height 23
click at [311, 169] on span "Code Bank" at bounding box center [317, 152] width 13 height 50
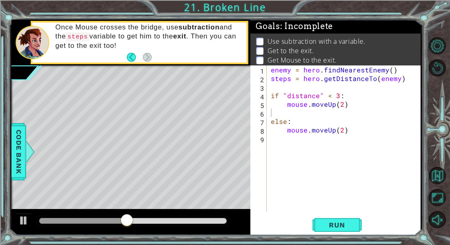
click at [294, 117] on div "enemy = hero . findNearestEnemy ( ) steps = hero . getDistanceTo ( enemy ) if "…" at bounding box center [345, 146] width 153 height 163
click at [293, 105] on div "enemy = hero . findNearestEnemy ( ) steps = hero . getDistanceTo ( enemy ) if "…" at bounding box center [345, 146] width 153 height 163
type textarea "mouse.moveUp(2)"
click at [291, 112] on div "enemy = hero . findNearestEnemy ( ) steps = hero . getDistanceTo ( enemy ) if "…" at bounding box center [345, 146] width 153 height 163
type textarea "mouse.moveUp(2)"
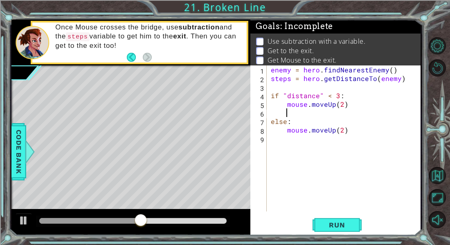
paste textarea "mouse.bark()"
click at [347, 230] on button "Run" at bounding box center [336, 225] width 49 height 17
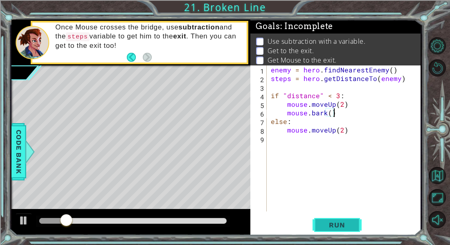
click at [347, 230] on button "Run" at bounding box center [336, 225] width 49 height 17
click at [298, 113] on div "enemy = hero . findNearestEnemy ( ) steps = hero . getDistanceTo ( enemy ) if "…" at bounding box center [345, 146] width 153 height 163
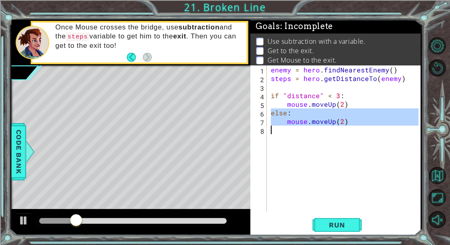
drag, startPoint x: 271, startPoint y: 112, endPoint x: 358, endPoint y: 136, distance: 89.8
click at [358, 136] on div "enemy = hero . findNearestEnemy ( ) steps = hero . getDistanceTo ( enemy ) if "…" at bounding box center [345, 146] width 153 height 163
type textarea "mouse.moveUp(2)"
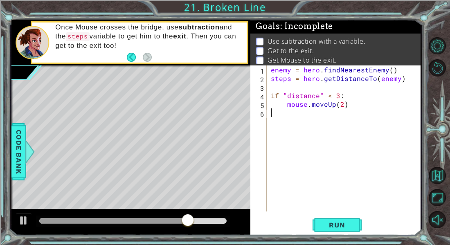
click at [282, 103] on div "enemy = hero . findNearestEnemy ( ) steps = hero . getDistanceTo ( enemy ) if "…" at bounding box center [345, 146] width 153 height 163
click at [271, 96] on div "enemy = hero . findNearestEnemy ( ) steps = hero . getDistanceTo ( enemy ) if "…" at bounding box center [345, 146] width 153 height 163
type textarea "if "distance" < 3:"
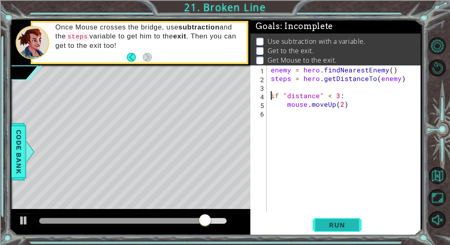
click at [348, 226] on span "Run" at bounding box center [336, 225] width 32 height 8
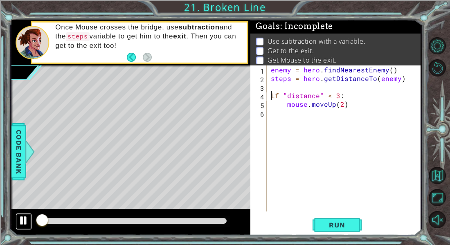
click at [20, 220] on div at bounding box center [23, 220] width 11 height 11
click at [277, 120] on div "enemy = hero . findNearestEnemy ( ) steps = hero . getDistanceTo ( enemy ) if "…" at bounding box center [345, 146] width 153 height 163
click at [338, 97] on div "enemy = hero . findNearestEnemy ( ) steps = hero . getDistanceTo ( enemy ) if "…" at bounding box center [345, 146] width 153 height 163
click at [330, 93] on div "enemy = hero . findNearestEnemy ( ) steps = hero . getDistanceTo ( enemy ) if "…" at bounding box center [345, 146] width 153 height 163
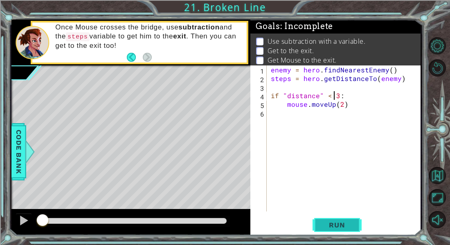
type textarea "if "distance" < 3:"
click at [339, 217] on button "Run" at bounding box center [336, 225] width 49 height 17
click at [287, 123] on div "enemy = hero . findNearestEnemy ( ) steps = hero . getDistanceTo ( enemy ) if "…" at bounding box center [345, 146] width 153 height 163
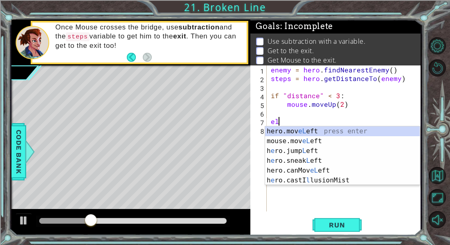
scroll to position [0, 0]
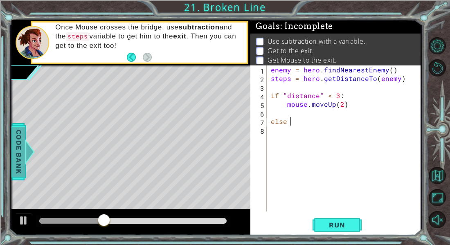
type textarea "else"
click at [16, 159] on span "Code Bank" at bounding box center [18, 152] width 13 height 50
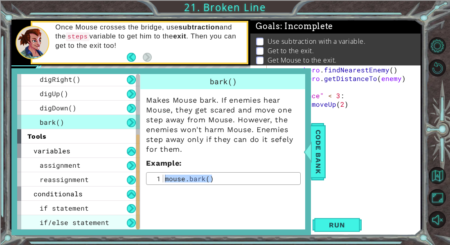
click at [42, 219] on span "if/else statement" at bounding box center [74, 222] width 69 height 9
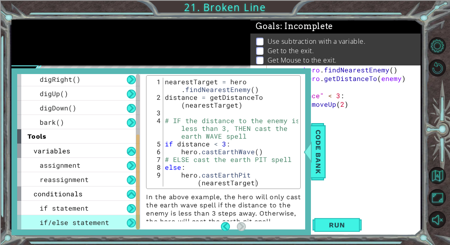
scroll to position [114, 0]
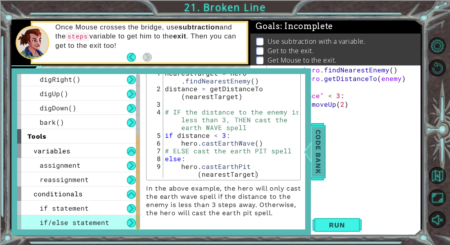
click at [325, 158] on div "Code Bank" at bounding box center [318, 151] width 15 height 57
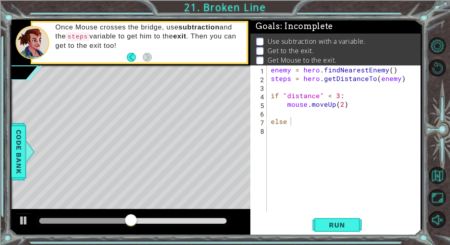
click at [294, 136] on div "enemy = hero . findNearestEnemy ( ) steps = hero . getDistanceTo ( enemy ) if "…" at bounding box center [345, 146] width 153 height 163
click at [289, 122] on div "enemy = hero . findNearestEnemy ( ) steps = hero . getDistanceTo ( enemy ) if "…" at bounding box center [345, 146] width 153 height 163
type textarea "else:"
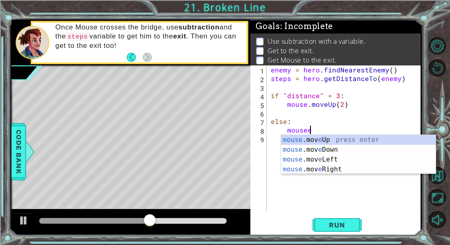
scroll to position [0, 2]
click at [301, 139] on div "mouse .mov e Up press enter mouse .mov e Down press enter mouse .mov e Left pre…" at bounding box center [358, 164] width 155 height 59
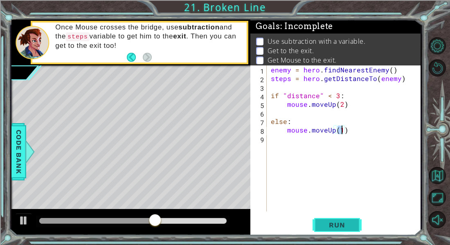
click at [340, 221] on span "Run" at bounding box center [336, 225] width 32 height 8
click at [340, 218] on button "Run" at bounding box center [336, 225] width 49 height 17
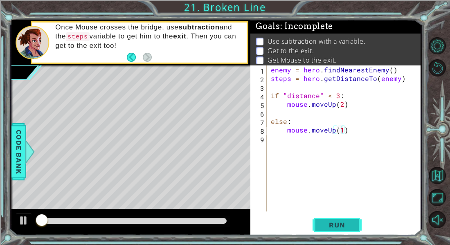
click at [340, 218] on button "Run" at bounding box center [336, 225] width 49 height 17
click at [332, 221] on span "Run" at bounding box center [336, 225] width 32 height 8
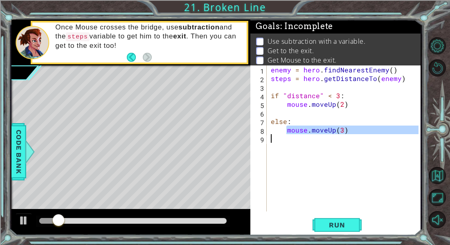
drag, startPoint x: 285, startPoint y: 133, endPoint x: 347, endPoint y: 135, distance: 62.2
click at [347, 135] on div "enemy = hero . findNearestEnemy ( ) steps = hero . getDistanceTo ( enemy ) if "…" at bounding box center [345, 146] width 153 height 163
type textarea "mouse.moveUp(3)"
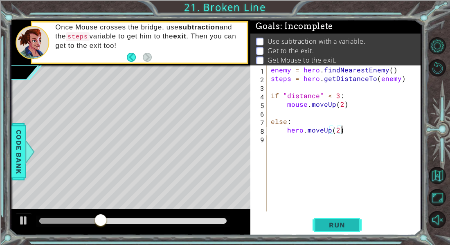
type textarea "hero.moveUp(2)"
click at [338, 227] on span "Run" at bounding box center [336, 225] width 32 height 8
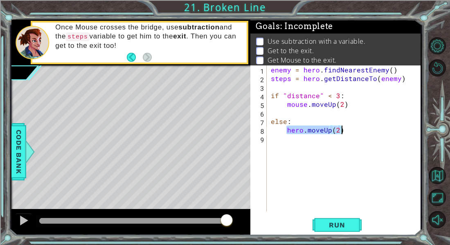
drag, startPoint x: 287, startPoint y: 133, endPoint x: 370, endPoint y: 129, distance: 83.9
click at [370, 129] on div "enemy = hero . findNearestEnemy ( ) steps = hero . getDistanceTo ( enemy ) if "…" at bounding box center [345, 146] width 153 height 163
click at [328, 96] on div "enemy = hero . findNearestEnemy ( ) steps = hero . getDistanceTo ( enemy ) if "…" at bounding box center [345, 146] width 153 height 163
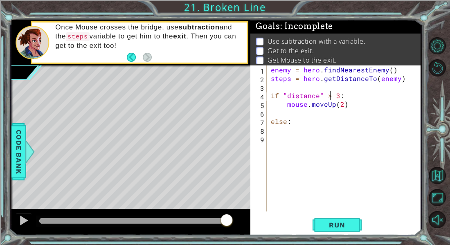
click at [331, 108] on div "enemy = hero . findNearestEnemy ( ) steps = hero . getDistanceTo ( enemy ) if "…" at bounding box center [345, 146] width 153 height 163
type textarea "mouse.moveUp(2)"
click at [329, 222] on span "Run" at bounding box center [336, 225] width 32 height 8
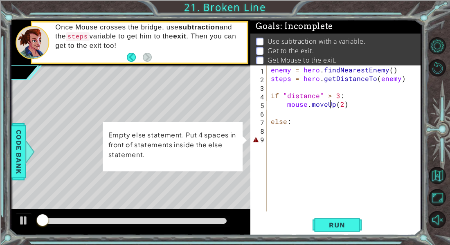
click at [276, 141] on div "enemy = hero . findNearestEnemy ( ) steps = hero . getDistanceTo ( enemy ) if "…" at bounding box center [345, 146] width 153 height 163
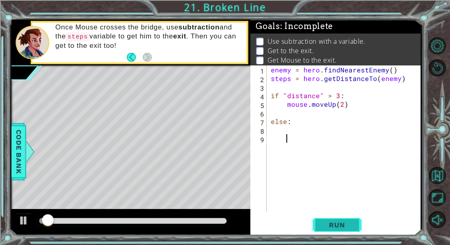
click at [320, 223] on span "Run" at bounding box center [336, 225] width 32 height 8
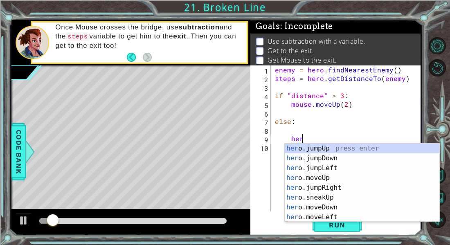
scroll to position [0, 2]
type textarea "h"
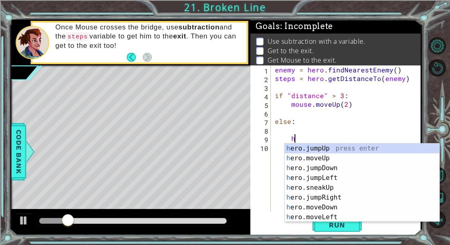
scroll to position [0, 0]
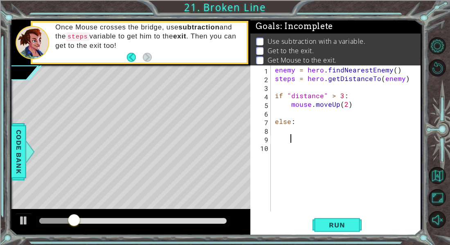
click at [314, 92] on div "enemy = hero . findNearestEnemy ( ) steps = hero . getDistanceTo ( enemy ) if "…" at bounding box center [348, 146] width 150 height 163
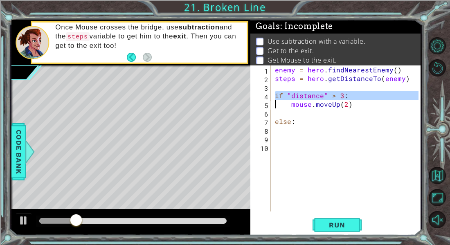
click at [314, 92] on div "enemy = hero . findNearestEnemy ( ) steps = hero . getDistanceTo ( enemy ) if "…" at bounding box center [346, 138] width 146 height 146
type textarea "if "distance" > 3:"
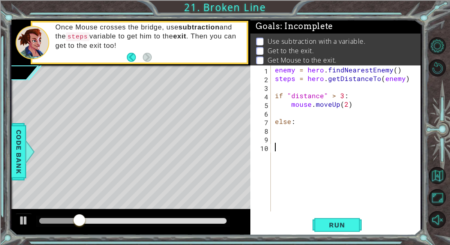
click at [284, 148] on div "enemy = hero . findNearestEnemy ( ) steps = hero . getDistanceTo ( enemy ) if "…" at bounding box center [348, 146] width 150 height 163
click at [288, 134] on div "enemy = hero . findNearestEnemy ( ) steps = hero . getDistanceTo ( enemy ) if "…" at bounding box center [348, 146] width 150 height 163
click at [287, 132] on div "enemy = hero . findNearestEnemy ( ) steps = hero . getDistanceTo ( enemy ) if "…" at bounding box center [348, 146] width 150 height 163
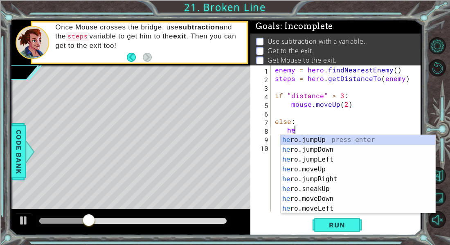
type textarea "h"
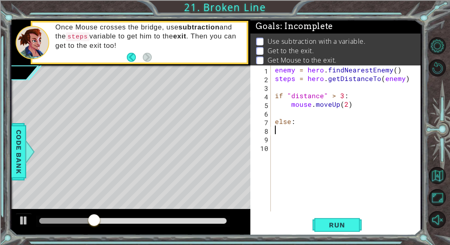
type textarea "else:"
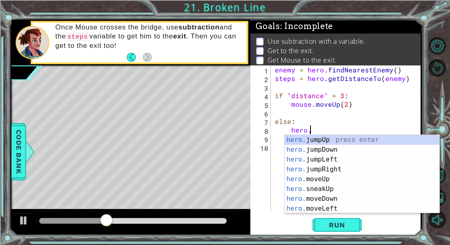
scroll to position [0, 2]
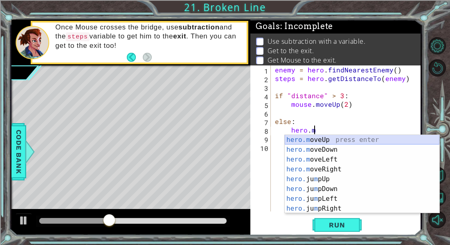
click at [296, 141] on div "hero.m oveUp press enter hero.m oveDown press enter hero.m oveLeft press enter …" at bounding box center [361, 184] width 155 height 98
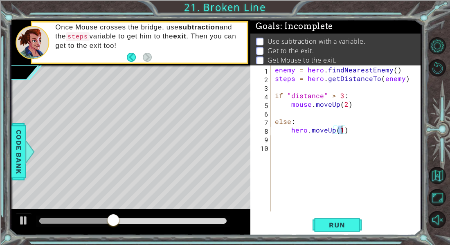
click at [331, 216] on div "hero.moveUp(1) 1 2 3 4 5 6 7 8 9 10 enemy = hero . findNearestEnemy ( ) steps =…" at bounding box center [335, 150] width 170 height 170
click at [328, 223] on span "Run" at bounding box center [336, 225] width 32 height 8
click at [326, 132] on div "enemy = hero . findNearestEnemy ( ) steps = hero . getDistanceTo ( enemy ) if "…" at bounding box center [348, 146] width 150 height 163
type textarea "hero.moveUp(2)"
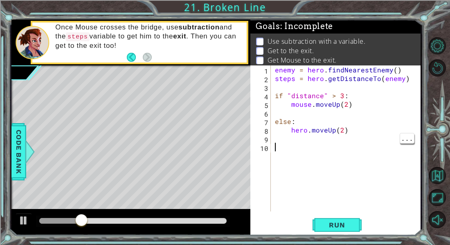
click at [293, 144] on div "enemy = hero . findNearestEnemy ( ) steps = hero . getDistanceTo ( enemy ) if "…" at bounding box center [348, 146] width 150 height 163
click at [291, 139] on div "enemy = hero . findNearestEnemy ( ) steps = hero . getDistanceTo ( enemy ) if "…" at bounding box center [348, 146] width 150 height 163
paste textarea "Code Area"
click at [307, 138] on div "enemy = hero . findNearestEnemy ( ) steps = hero . getDistanceTo ( enemy ) if "…" at bounding box center [348, 146] width 150 height 163
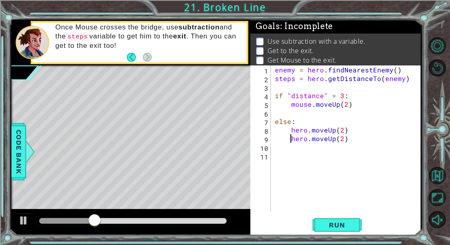
click at [332, 140] on div "enemy = hero . findNearestEnemy ( ) steps = hero . getDistanceTo ( enemy ) if "…" at bounding box center [348, 146] width 150 height 163
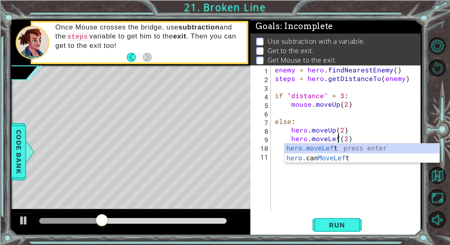
scroll to position [0, 4]
click at [351, 228] on span "Run" at bounding box center [336, 225] width 32 height 8
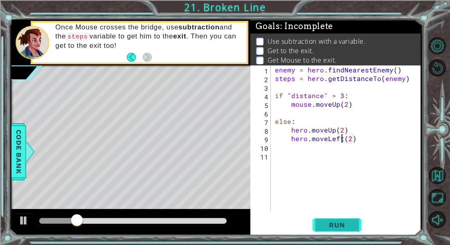
click at [351, 228] on span "Run" at bounding box center [336, 225] width 32 height 8
click at [349, 140] on div "enemy = hero . findNearestEnemy ( ) steps = hero . getDistanceTo ( enemy ) if "…" at bounding box center [348, 146] width 150 height 163
type textarea "hero.moveLeft(1)"
click at [292, 109] on div "enemy = hero . findNearestEnemy ( ) steps = hero . getDistanceTo ( enemy ) if "…" at bounding box center [348, 146] width 150 height 163
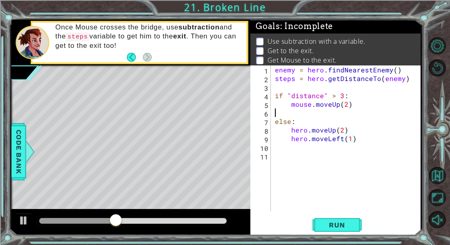
scroll to position [0, 0]
click at [293, 110] on div "enemy = hero . findNearestEnemy ( ) steps = hero . getDistanceTo ( enemy ) if "…" at bounding box center [348, 146] width 150 height 163
click at [303, 146] on div "enemy = hero . findNearestEnemy ( ) steps = hero . getDistanceTo ( enemy ) if "…" at bounding box center [348, 146] width 150 height 163
click at [306, 146] on div "enemy = hero . findNearestEnemy ( ) steps = hero . getDistanceTo ( enemy ) if "…" at bounding box center [348, 146] width 150 height 163
click at [314, 242] on div "1 ההההההההההההההההההההההההההההההההההההההההההההההההההההההההההההההההההההההההההההה…" at bounding box center [225, 122] width 450 height 245
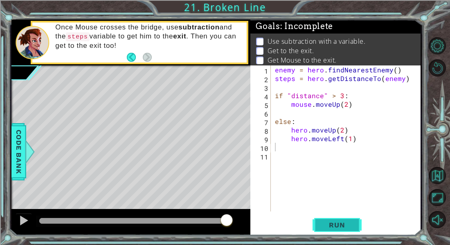
click at [329, 228] on span "Run" at bounding box center [336, 225] width 32 height 8
click at [342, 97] on div "enemy = hero . findNearestEnemy ( ) steps = hero . getDistanceTo ( enemy ) if "…" at bounding box center [348, 146] width 150 height 163
click at [336, 223] on span "Run" at bounding box center [336, 225] width 32 height 8
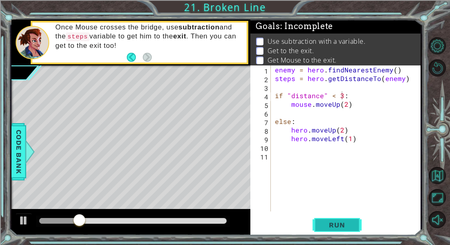
click at [336, 223] on span "Run" at bounding box center [336, 225] width 32 height 8
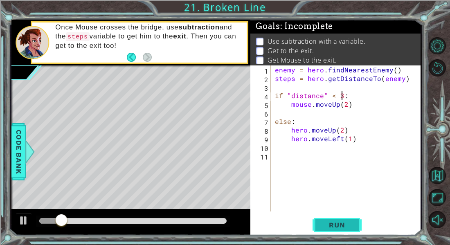
click at [336, 223] on span "Run" at bounding box center [336, 225] width 32 height 8
click at [27, 217] on div at bounding box center [23, 220] width 11 height 11
click at [335, 220] on button "Run" at bounding box center [336, 225] width 49 height 17
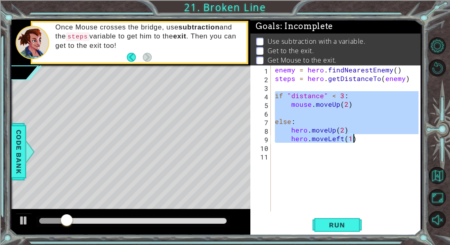
drag, startPoint x: 274, startPoint y: 96, endPoint x: 373, endPoint y: 141, distance: 108.5
click at [373, 141] on div "enemy = hero . findNearestEnemy ( ) steps = hero . getDistanceTo ( enemy ) if "…" at bounding box center [348, 146] width 150 height 163
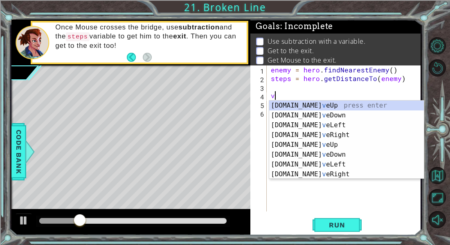
click at [316, 78] on div "enemy = hero . findNearestEnemy ( ) steps = hero . getDistanceTo ( enemy ) v" at bounding box center [345, 146] width 153 height 163
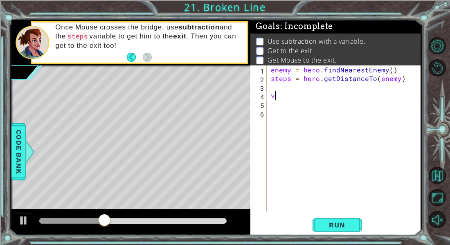
click at [283, 95] on div "enemy = hero . findNearestEnemy ( ) steps = hero . getDistanceTo ( enemy ) v" at bounding box center [345, 146] width 153 height 163
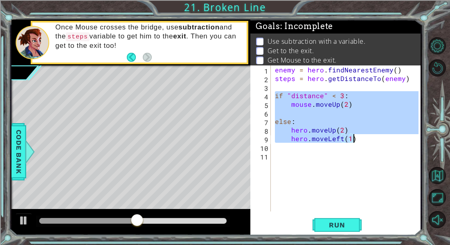
click at [283, 95] on div "enemy = hero . findNearestEnemy ( ) steps = hero . getDistanceTo ( enemy ) if "…" at bounding box center [346, 138] width 146 height 146
type textarea "if "distance" < 3:"
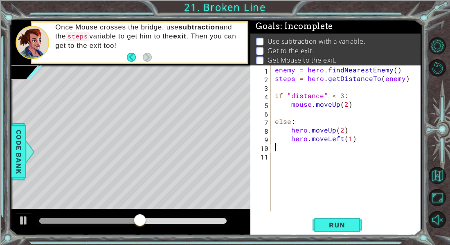
click at [337, 147] on div "enemy = hero . findNearestEnemy ( ) steps = hero . getDistanceTo ( enemy ) if "…" at bounding box center [348, 146] width 150 height 163
click at [320, 90] on div "enemy = hero . findNearestEnemy ( ) steps = hero . getDistanceTo ( enemy ) if "…" at bounding box center [348, 146] width 150 height 163
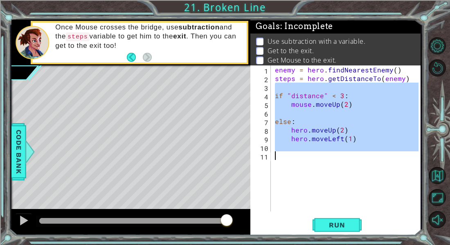
drag, startPoint x: 273, startPoint y: 88, endPoint x: 278, endPoint y: 177, distance: 89.6
click at [278, 177] on div "enemy = hero . findNearestEnemy ( ) steps = hero . getDistanceTo ( enemy ) if "…" at bounding box center [348, 146] width 150 height 163
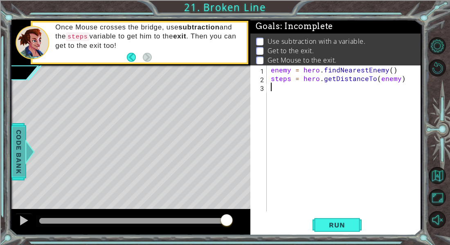
click at [22, 157] on span "Code Bank" at bounding box center [18, 152] width 13 height 50
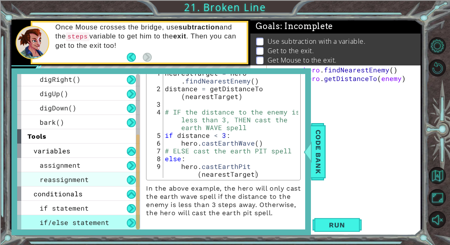
click at [29, 181] on div "reassignment" at bounding box center [78, 179] width 123 height 14
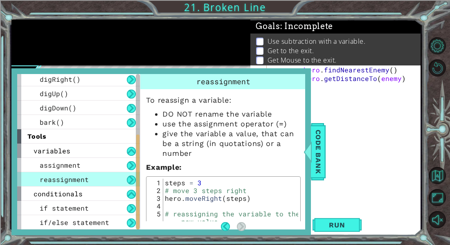
scroll to position [34, 0]
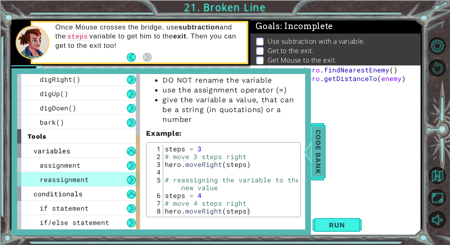
click at [322, 136] on span "Code Bank" at bounding box center [317, 152] width 13 height 50
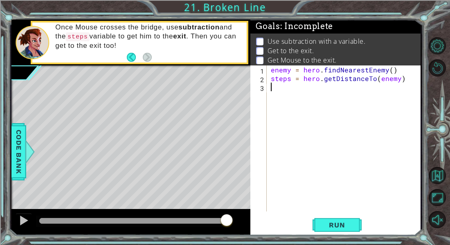
click at [279, 87] on div "enemy = hero . findNearestEnemy ( ) steps = hero . getDistanceTo ( enemy )" at bounding box center [345, 146] width 153 height 163
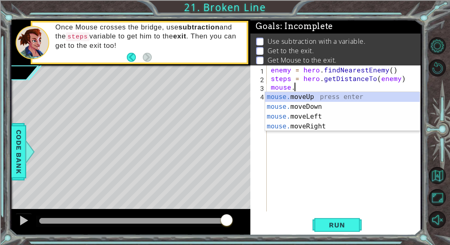
scroll to position [0, 1]
click at [302, 96] on div "mouse. moveUp press enter mouse. moveDown press enter mouse. moveLeft press ent…" at bounding box center [342, 121] width 155 height 59
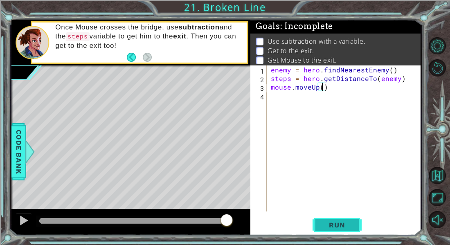
scroll to position [0, 3]
type textarea "mouse.moveUp(3)"
click at [354, 222] on button "Run" at bounding box center [336, 225] width 49 height 17
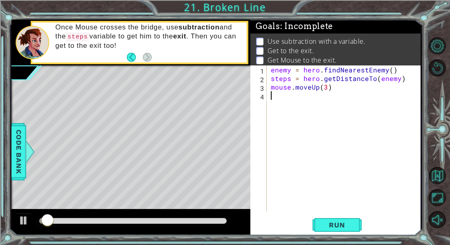
click at [273, 93] on div "enemy = hero . findNearestEnemy ( ) steps = hero . getDistanceTo ( enemy ) mous…" at bounding box center [345, 146] width 153 height 163
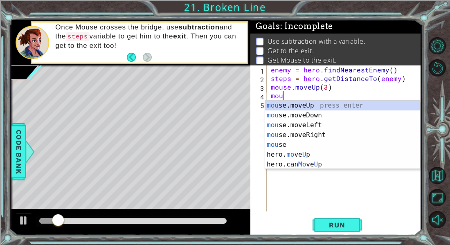
scroll to position [0, 0]
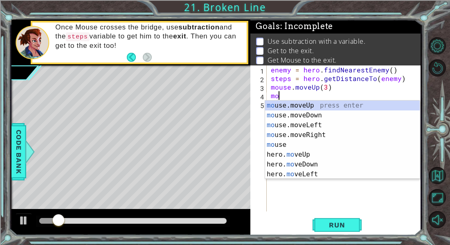
type textarea "m"
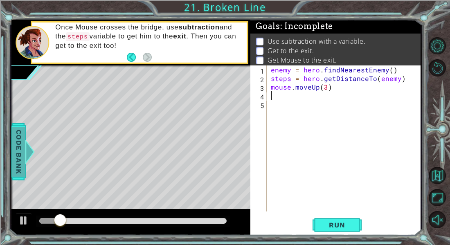
click at [21, 159] on span "Code Bank" at bounding box center [18, 152] width 13 height 50
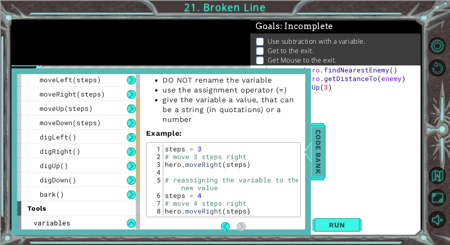
scroll to position [47, 0]
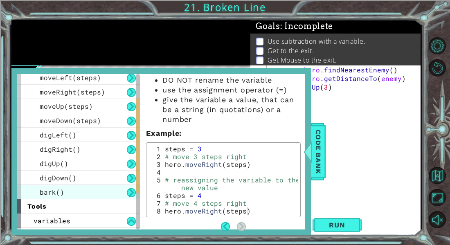
click at [37, 195] on div "bark()" at bounding box center [78, 192] width 123 height 14
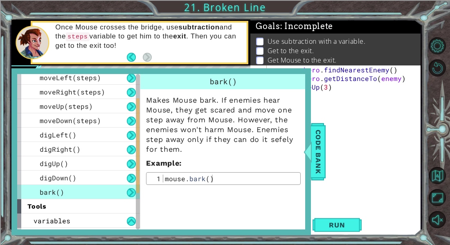
scroll to position [0, 0]
click at [178, 177] on div "mouse . bark ( )" at bounding box center [230, 186] width 135 height 23
type textarea "mouse.bark()"
click at [178, 177] on div "mouse . bark ( )" at bounding box center [230, 186] width 135 height 23
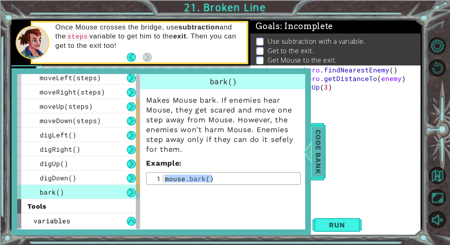
click at [314, 168] on span "Code Bank" at bounding box center [317, 152] width 13 height 50
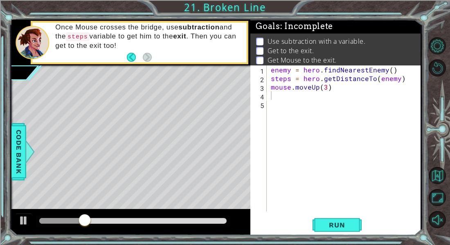
click at [280, 96] on div "enemy = hero . findNearestEnemy ( ) steps = hero . getDistanceTo ( enemy ) mous…" at bounding box center [345, 146] width 153 height 163
paste textarea "mouse.bark()"
click at [313, 96] on div "enemy = hero . findNearestEnemy ( ) steps = hero . getDistanceTo ( enemy ) mous…" at bounding box center [345, 146] width 153 height 163
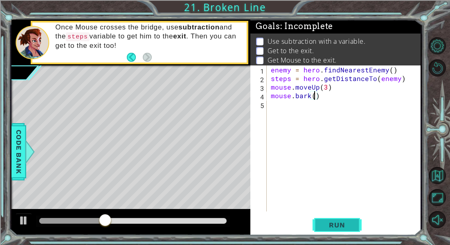
click at [324, 219] on button "Run" at bounding box center [336, 225] width 49 height 17
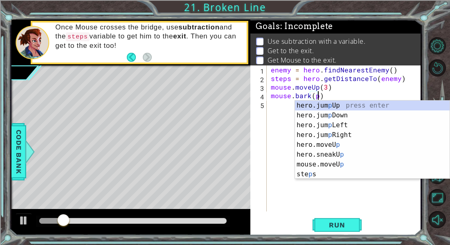
scroll to position [0, 3]
click at [356, 221] on button "Run" at bounding box center [336, 225] width 49 height 17
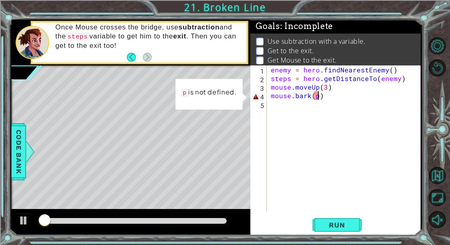
scroll to position [0, 2]
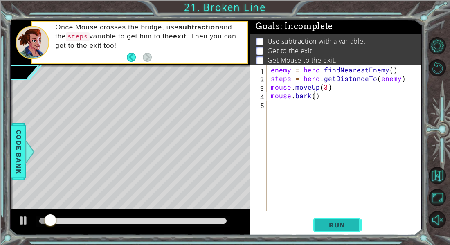
click at [327, 224] on span "Run" at bounding box center [336, 225] width 32 height 8
click at [329, 225] on span "Run" at bounding box center [336, 225] width 32 height 8
click at [340, 213] on div "mouse.bark() 1 2 3 4 5 enemy = hero . findNearestEnemy ( ) steps = hero . getDi…" at bounding box center [335, 150] width 170 height 170
click at [341, 221] on span "Run" at bounding box center [336, 225] width 32 height 8
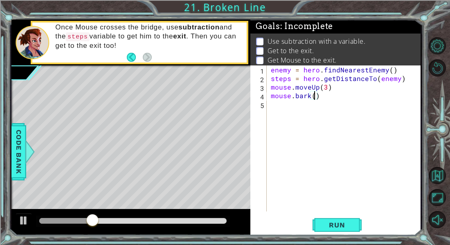
click at [332, 87] on div "enemy = hero . findNearestEnemy ( ) steps = hero . getDistanceTo ( enemy ) mous…" at bounding box center [345, 146] width 153 height 163
type textarea "mouse.moveUp(3)"
click at [272, 86] on div "enemy = hero . findNearestEnemy ( ) steps = hero . getDistanceTo ( enemy ) mous…" at bounding box center [345, 146] width 153 height 163
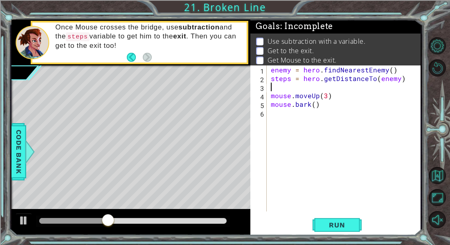
click at [277, 87] on div "enemy = hero . findNearestEnemy ( ) steps = hero . getDistanceTo ( enemy ) mous…" at bounding box center [345, 146] width 153 height 163
click at [289, 98] on div "enemy = hero . findNearestEnemy ( ) steps = hero . getDistanceTo ( enemy ) mous…" at bounding box center [345, 146] width 153 height 163
type textarea "mouse.moveUp(3)"
click at [279, 91] on div "enemy = hero . findNearestEnemy ( ) steps = hero . getDistanceTo ( enemy ) mous…" at bounding box center [345, 146] width 153 height 163
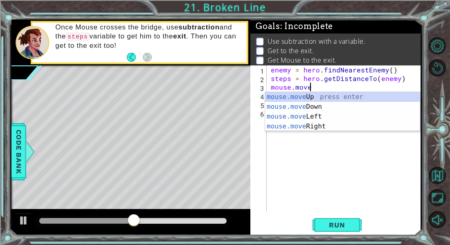
scroll to position [0, 2]
click at [291, 96] on div "mouse.move Up press enter mouse.move Down press enter mouse.move Left press ent…" at bounding box center [342, 121] width 155 height 59
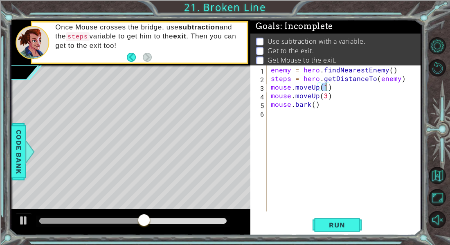
click at [318, 94] on div "enemy = hero . findNearestEnemy ( ) steps = hero . getDistanceTo ( enemy ) mous…" at bounding box center [345, 146] width 153 height 163
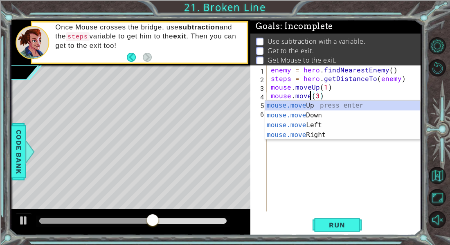
scroll to position [0, 3]
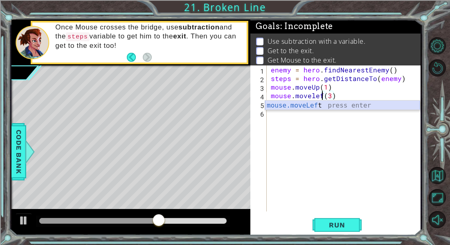
click at [311, 105] on div "mouse.moveLef t press enter" at bounding box center [342, 115] width 155 height 29
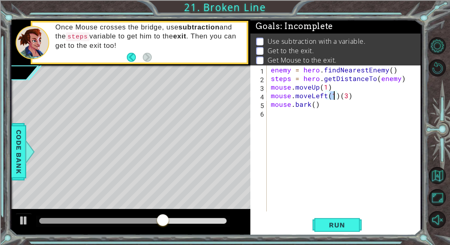
click at [353, 97] on div "enemy = hero . findNearestEnemy ( ) steps = hero . getDistanceTo ( enemy ) mous…" at bounding box center [345, 146] width 153 height 163
click at [304, 87] on div "enemy = hero . findNearestEnemy ( ) steps = hero . getDistanceTo ( enemy ) mous…" at bounding box center [345, 146] width 153 height 163
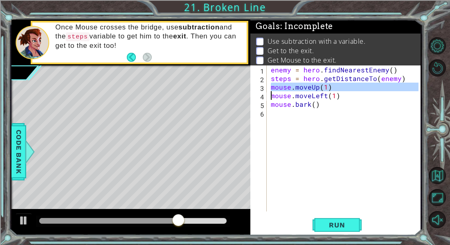
click at [330, 103] on div "enemy = hero . findNearestEnemy ( ) steps = hero . getDistanceTo ( enemy ) mous…" at bounding box center [345, 146] width 153 height 163
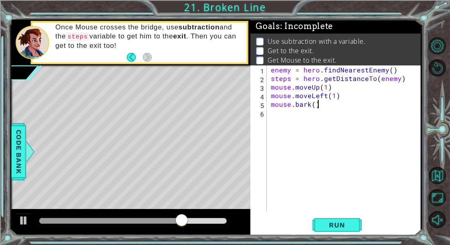
scroll to position [0, 2]
click at [338, 99] on div "enemy = hero . findNearestEnemy ( ) steps = hero . getDistanceTo ( enemy ) mous…" at bounding box center [345, 146] width 153 height 163
type textarea "mouse.moveLeft(1)"
paste textarea "mouse.moveUp(1)"
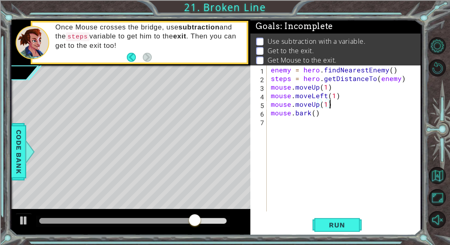
click at [323, 103] on div "enemy = hero . findNearestEnemy ( ) steps = hero . getDistanceTo ( enemy ) mous…" at bounding box center [345, 146] width 153 height 163
click at [325, 104] on div "enemy = hero . findNearestEnemy ( ) steps = hero . getDistanceTo ( enemy ) mous…" at bounding box center [345, 146] width 153 height 163
click at [334, 228] on span "Run" at bounding box center [336, 225] width 32 height 8
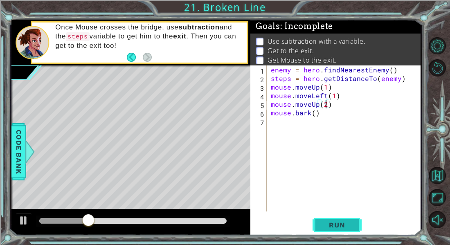
click at [339, 226] on span "Run" at bounding box center [336, 225] width 32 height 8
click at [342, 224] on span "Run" at bounding box center [336, 225] width 32 height 8
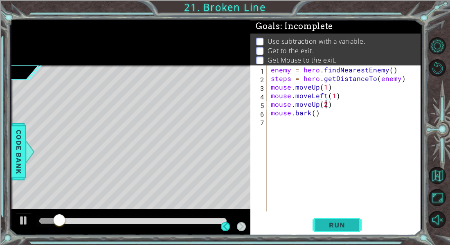
scroll to position [4, 0]
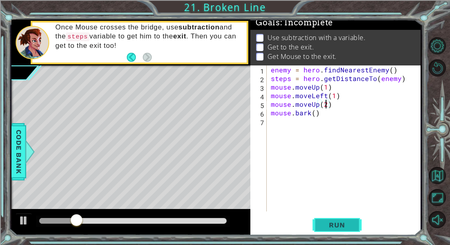
click at [346, 217] on button "Run" at bounding box center [336, 225] width 49 height 17
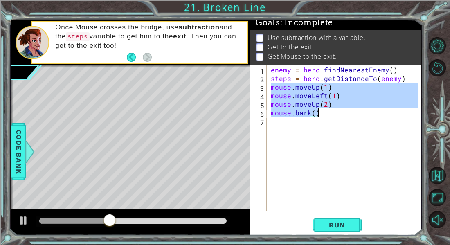
drag, startPoint x: 270, startPoint y: 87, endPoint x: 323, endPoint y: 117, distance: 60.6
click at [323, 117] on div "enemy = hero . findNearestEnemy ( ) steps = hero . getDistanceTo ( enemy ) mous…" at bounding box center [345, 146] width 153 height 163
type textarea "mouse.moveUp(2) mouse.bark()"
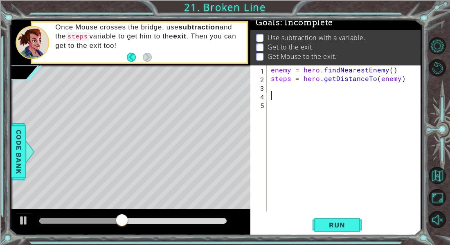
click at [5, 170] on div "1 ההההההההההההההההההההההההההההההההההההההההההההההההההההההההההההההההההההההההההההה…" at bounding box center [225, 122] width 450 height 245
click at [13, 161] on span "Code Bank" at bounding box center [18, 152] width 13 height 50
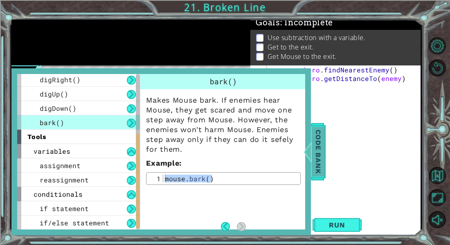
scroll to position [116, 0]
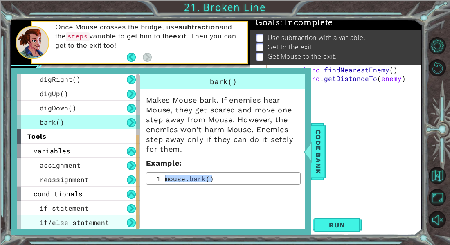
click at [55, 224] on span "if/else statement" at bounding box center [74, 222] width 69 height 9
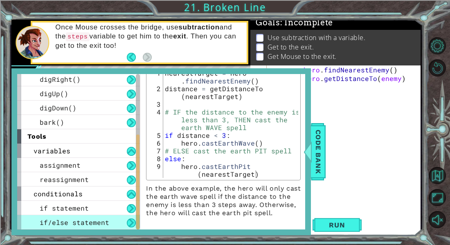
scroll to position [112, 0]
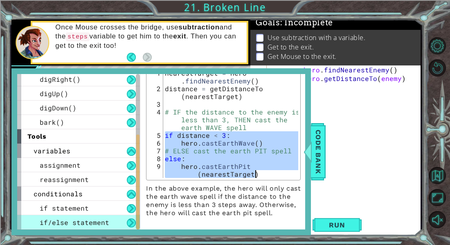
drag, startPoint x: 165, startPoint y: 128, endPoint x: 257, endPoint y: 166, distance: 99.8
click at [257, 166] on div "nearestTarget = hero . findNearestEnemy ( ) distance = getDistanceTo ( nearestT…" at bounding box center [230, 139] width 135 height 140
type textarea "else: hero.castEarthPit(nearestTarget)"
click at [312, 156] on div at bounding box center [307, 151] width 10 height 25
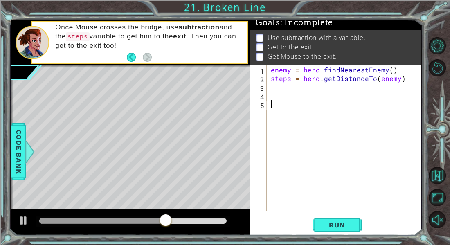
click at [278, 100] on div "enemy = hero . findNearestEnemy ( ) steps = hero . getDistanceTo ( enemy )" at bounding box center [345, 146] width 153 height 163
click at [25, 210] on div at bounding box center [130, 222] width 239 height 26
paste textarea "hero.castEarthPit(nearestTarget)"
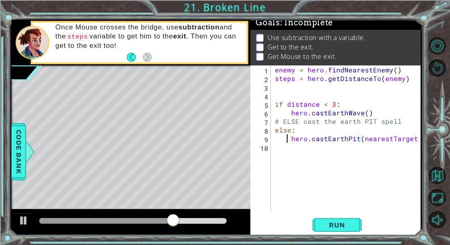
click at [284, 143] on div "enemy = hero . findNearestEnemy ( ) steps = hero . getDistanceTo ( enemy ) if d…" at bounding box center [348, 146] width 150 height 163
click at [308, 127] on div "enemy = hero . findNearestEnemy ( ) steps = hero . getDistanceTo ( enemy ) if d…" at bounding box center [348, 146] width 150 height 163
click at [306, 125] on div "enemy = hero . findNearestEnemy ( ) steps = hero . getDistanceTo ( enemy ) if d…" at bounding box center [348, 146] width 150 height 163
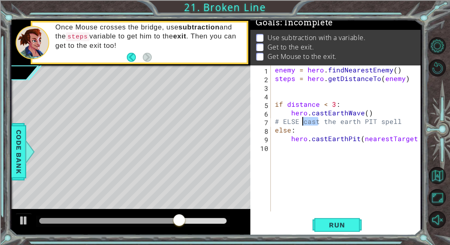
click at [306, 125] on div "enemy = hero . findNearestEnemy ( ) steps = hero . getDistanceTo ( enemy ) if d…" at bounding box center [348, 146] width 150 height 163
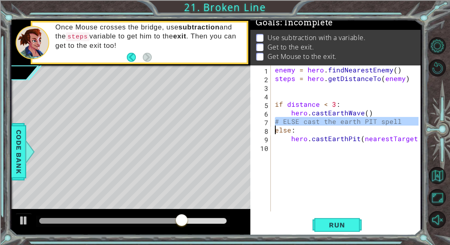
type textarea "else:"
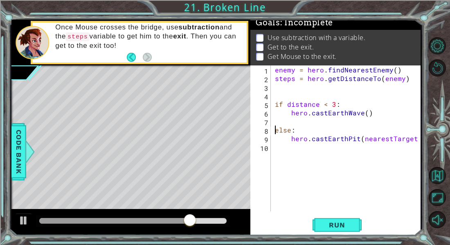
click at [309, 118] on div "enemy = hero . findNearestEnemy ( ) steps = hero . getDistanceTo ( enemy ) if d…" at bounding box center [348, 146] width 150 height 163
drag, startPoint x: 311, startPoint y: 112, endPoint x: 360, endPoint y: 113, distance: 49.1
click at [360, 113] on div "enemy = hero . findNearestEnemy ( ) steps = hero . getDistanceTo ( enemy ) if d…" at bounding box center [348, 146] width 150 height 163
type textarea "hero.()"
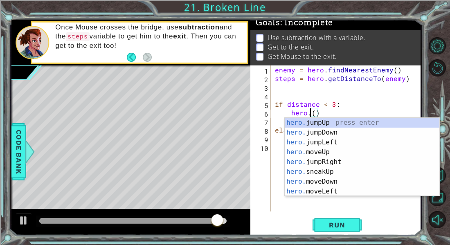
click at [0, 0] on div "..." at bounding box center [0, 0] width 0 height 0
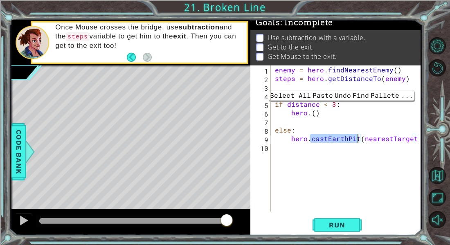
drag, startPoint x: 310, startPoint y: 140, endPoint x: 356, endPoint y: 139, distance: 45.4
click at [356, 139] on div "enemy = hero . findNearestEnemy ( ) steps = hero . getDistanceTo ( enemy ) if d…" at bounding box center [348, 146] width 150 height 163
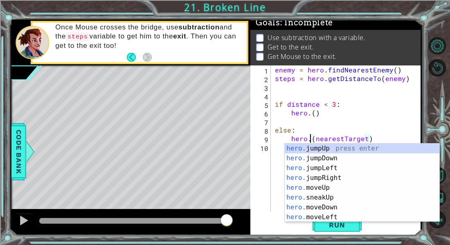
click at [352, 137] on div "enemy = hero . findNearestEnemy ( ) steps = hero . getDistanceTo ( enemy ) if d…" at bounding box center [348, 146] width 150 height 163
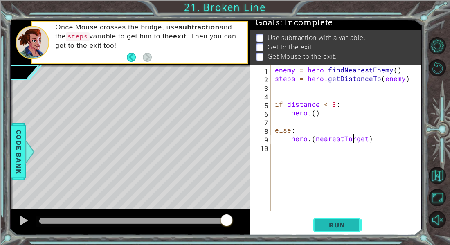
click at [345, 221] on span "Run" at bounding box center [336, 225] width 32 height 8
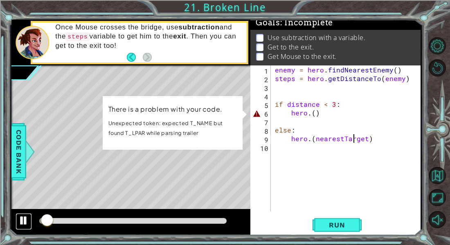
click at [22, 215] on div at bounding box center [23, 220] width 11 height 11
click at [312, 112] on div "enemy = hero . findNearestEnemy ( ) steps = hero . getDistanceTo ( enemy ) if d…" at bounding box center [348, 146] width 150 height 163
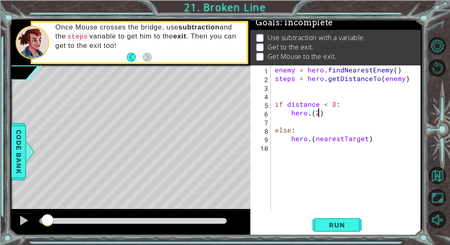
click at [361, 140] on div "enemy = hero . findNearestEnemy ( ) steps = hero . getDistanceTo ( enemy ) if d…" at bounding box center [348, 146] width 150 height 163
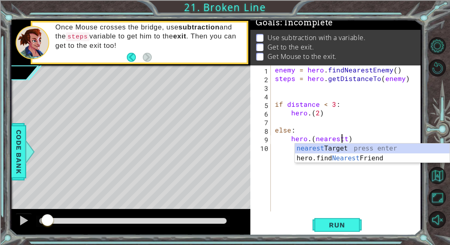
click at [345, 140] on div "enemy = hero . findNearestEnemy ( ) steps = hero . getDistanceTo ( enemy ) if d…" at bounding box center [348, 146] width 150 height 163
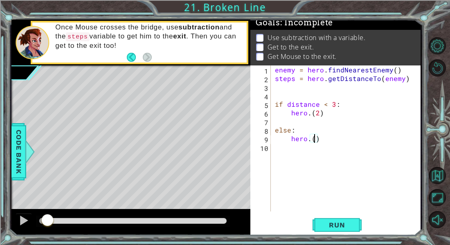
click at [310, 139] on div "enemy = hero . findNearestEnemy ( ) steps = hero . getDistanceTo ( enemy ) if d…" at bounding box center [348, 146] width 150 height 163
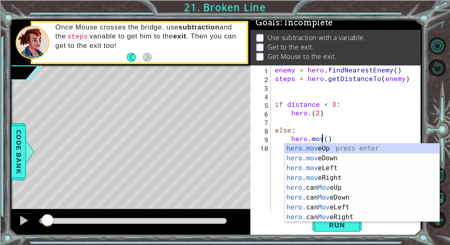
scroll to position [0, 3]
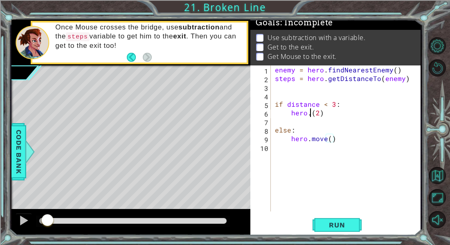
click at [311, 114] on div "enemy = hero . findNearestEnemy ( ) steps = hero . getDistanceTo ( enemy ) if d…" at bounding box center [348, 146] width 150 height 163
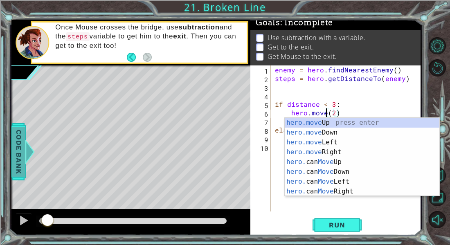
type textarea "hero.move(2)"
click at [15, 152] on span "Code Bank" at bounding box center [18, 152] width 13 height 50
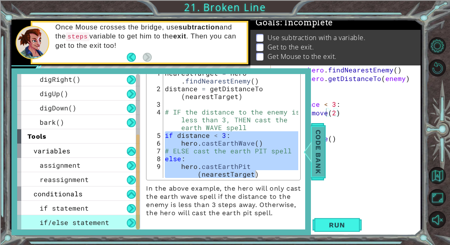
click at [320, 144] on span "Code Bank" at bounding box center [317, 152] width 13 height 50
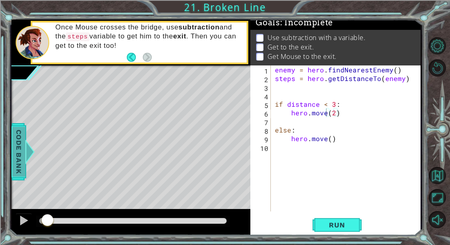
click at [14, 151] on span "Code Bank" at bounding box center [18, 152] width 13 height 50
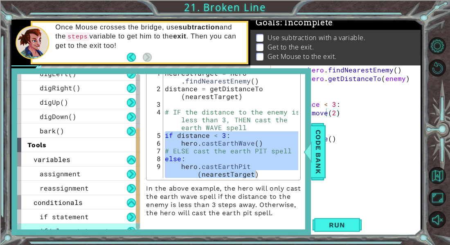
scroll to position [108, 0]
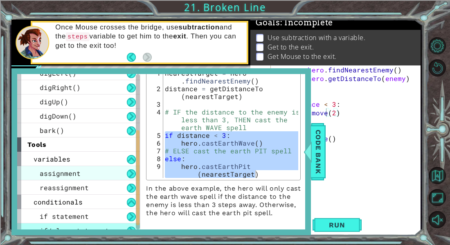
click at [41, 175] on span "assignment" at bounding box center [60, 173] width 41 height 9
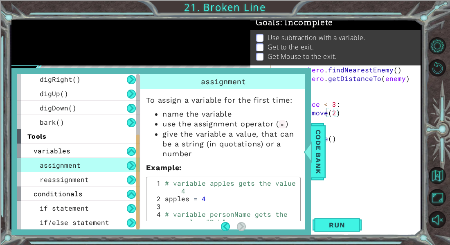
scroll to position [19, 0]
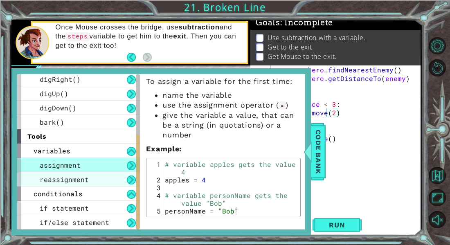
click at [36, 181] on div "reassignment" at bounding box center [78, 179] width 123 height 14
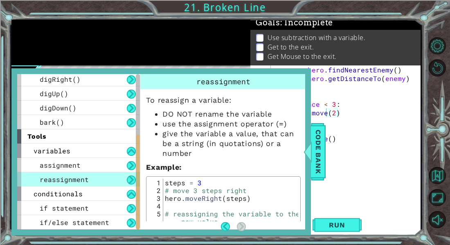
scroll to position [34, 0]
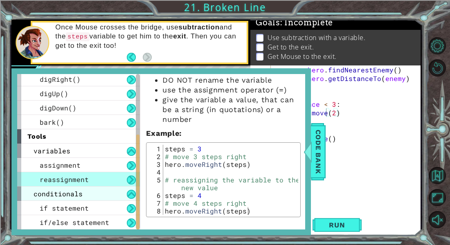
click at [43, 193] on span "conditionals" at bounding box center [58, 193] width 49 height 9
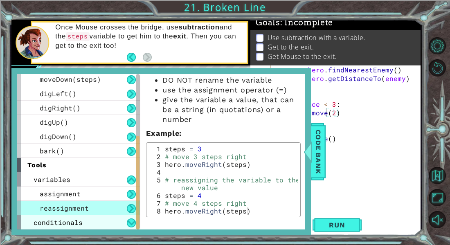
scroll to position [88, 0]
click at [46, 223] on span "conditionals" at bounding box center [58, 222] width 49 height 9
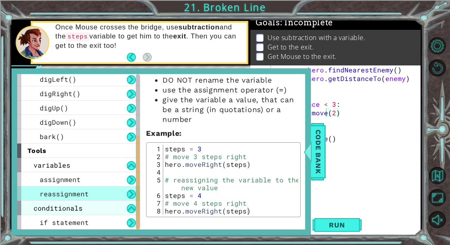
scroll to position [116, 0]
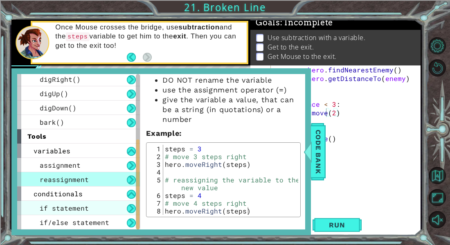
click at [40, 213] on div "if statement" at bounding box center [78, 208] width 123 height 14
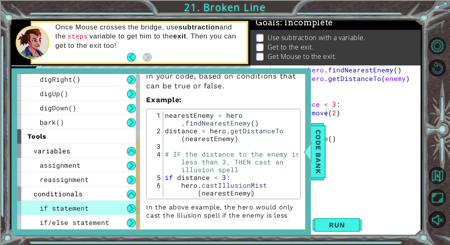
scroll to position [0, 0]
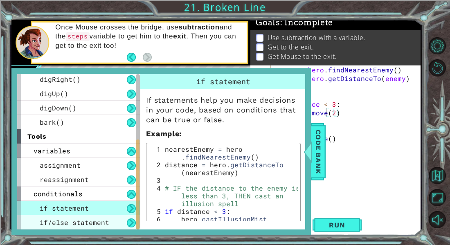
click at [41, 220] on span "if/else statement" at bounding box center [74, 222] width 69 height 9
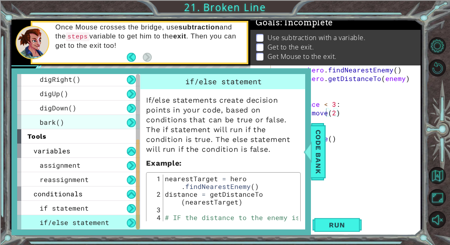
click at [34, 129] on div "bark()" at bounding box center [78, 122] width 123 height 14
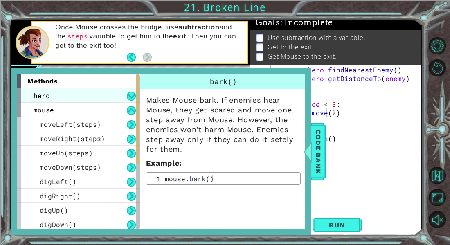
click at [41, 99] on span "hero" at bounding box center [42, 95] width 16 height 9
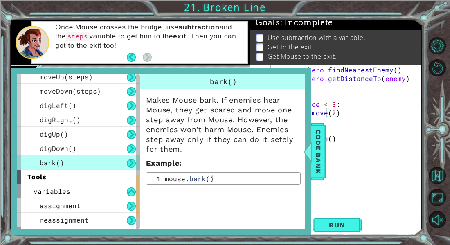
scroll to position [406, 0]
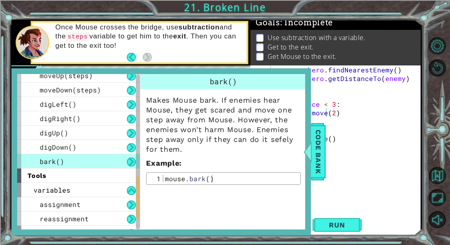
click at [333, 166] on div "enemy = hero . findNearestEnemy ( ) steps = hero . getDistanceTo ( enemy ) if d…" at bounding box center [348, 146] width 150 height 163
click at [328, 158] on div "enemy = hero . findNearestEnemy ( ) steps = hero . getDistanceTo ( enemy ) if d…" at bounding box center [348, 146] width 150 height 163
click at [314, 162] on span "Code Bank" at bounding box center [317, 152] width 13 height 50
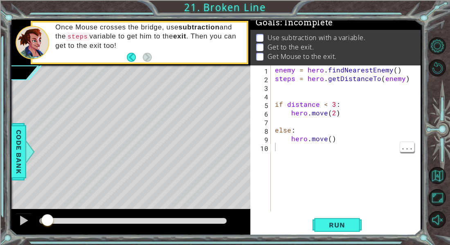
click at [294, 92] on div "enemy = hero . findNearestEnemy ( ) steps = hero . getDistanceTo ( enemy ) if d…" at bounding box center [348, 146] width 150 height 163
click at [17, 174] on span "Code Bank" at bounding box center [18, 152] width 13 height 50
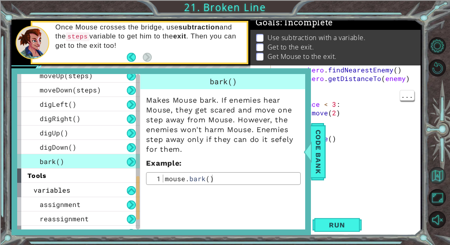
click at [433, 175] on button "Back to Map" at bounding box center [436, 175] width 17 height 17
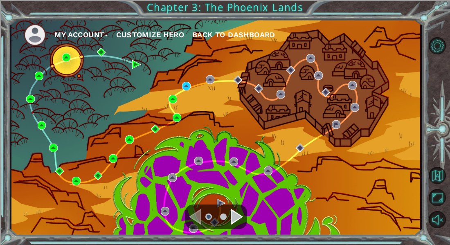
click at [211, 30] on span "Back to Dashboard" at bounding box center [233, 34] width 83 height 9
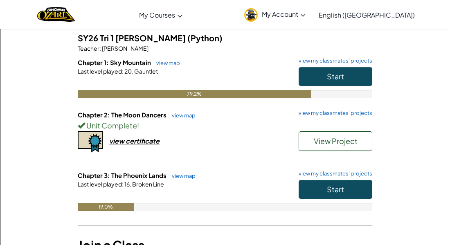
scroll to position [68, 0]
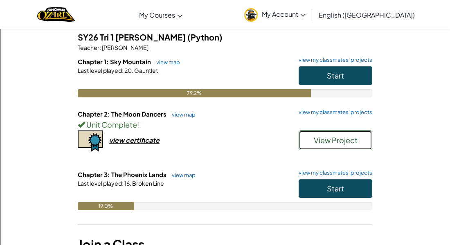
click at [310, 143] on button "View Project" at bounding box center [335, 140] width 74 height 20
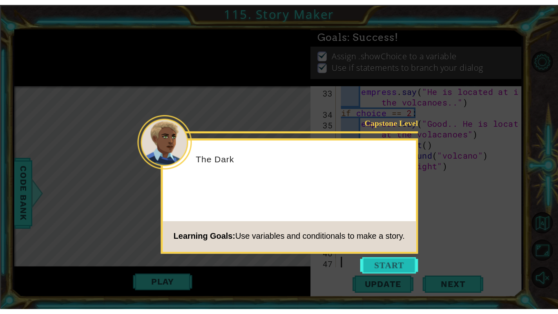
scroll to position [361, 0]
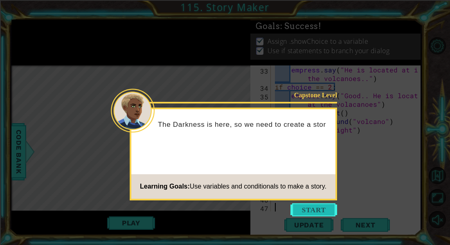
click at [303, 208] on button "Start" at bounding box center [313, 209] width 47 height 13
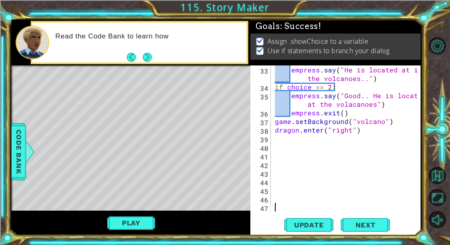
click at [282, 144] on div "empress . say ( "He is located at in the volcanoes.." ) if choice == 2 : empres…" at bounding box center [347, 151] width 149 height 172
click at [273, 132] on div "empress . say ( "He is located at in the volcanoes.." ) if choice == 2 : empres…" at bounding box center [347, 151] width 149 height 172
type textarea "dragon.enter("right")"
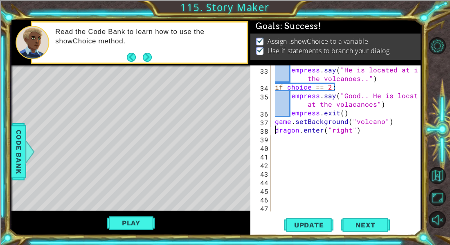
click at [275, 137] on div "empress . say ( "He is located at in the volcanoes.." ) if choice == 2 : empres…" at bounding box center [347, 151] width 149 height 172
click at [140, 224] on button "Play" at bounding box center [131, 223] width 48 height 16
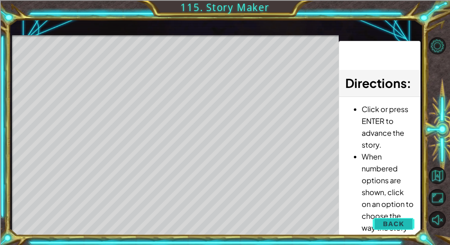
click at [402, 217] on button "Back" at bounding box center [392, 223] width 41 height 16
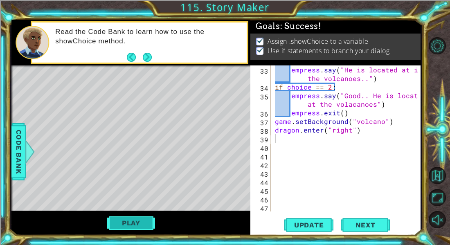
click at [126, 217] on button "Play" at bounding box center [131, 223] width 48 height 16
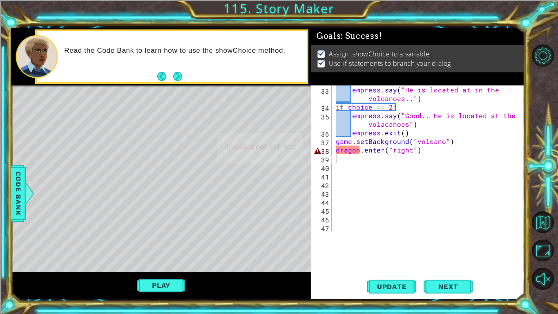
scroll to position [318, 0]
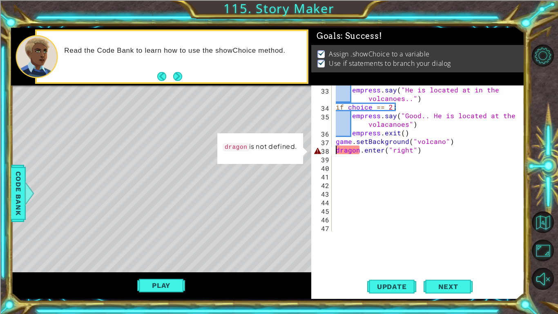
click at [336, 148] on div "empress . say ( "He is located at in the volcanoes.." ) if choice == 2 : empres…" at bounding box center [430, 171] width 193 height 172
click at [12, 183] on span "Code Bank" at bounding box center [18, 193] width 13 height 50
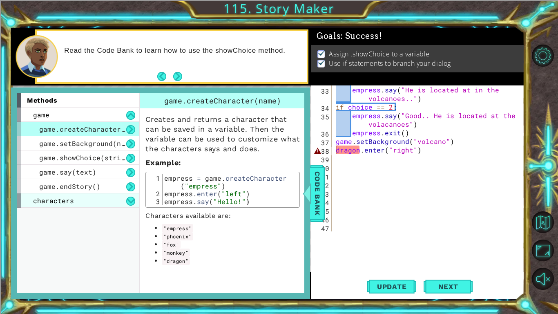
click at [53, 204] on span "characters" at bounding box center [53, 200] width 41 height 9
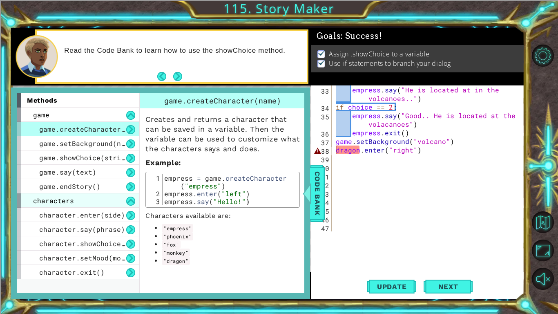
click at [45, 202] on span "characters" at bounding box center [53, 200] width 41 height 9
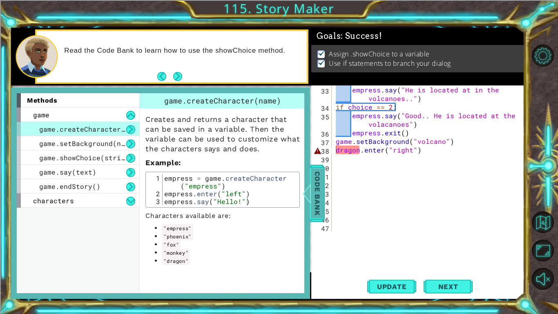
click at [320, 173] on span "Code Bank" at bounding box center [317, 193] width 13 height 50
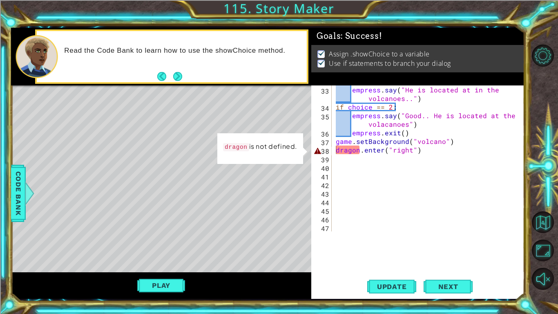
click at [384, 149] on div "empress . say ( "He is located at in the volcanoes.." ) if choice == 2 : empres…" at bounding box center [430, 171] width 193 height 172
type textarea "dragon.enter("right")"
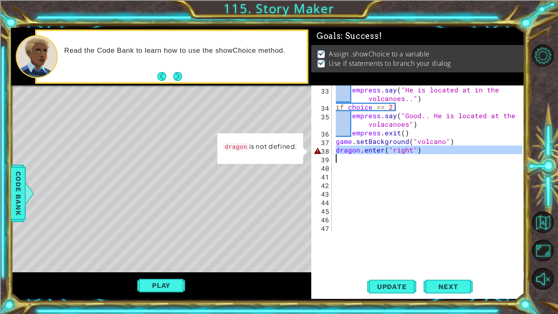
scroll to position [266, 0]
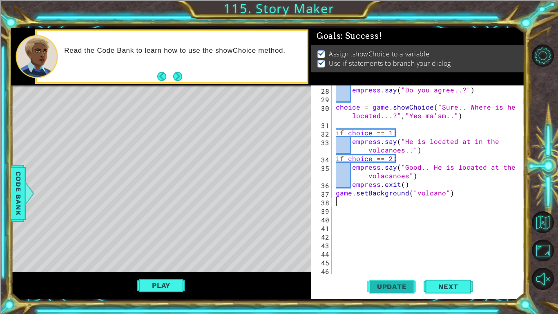
click at [408, 244] on span "Update" at bounding box center [392, 286] width 46 height 8
click at [12, 199] on span "Code Bank" at bounding box center [18, 193] width 13 height 50
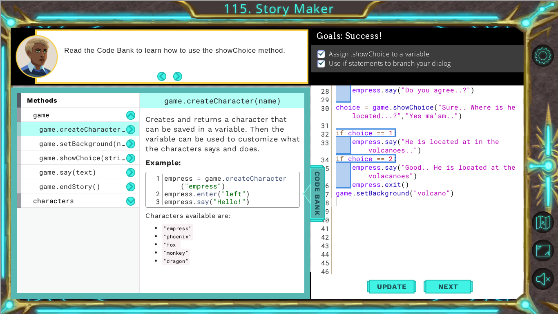
click at [321, 197] on span "Code Bank" at bounding box center [317, 193] width 13 height 50
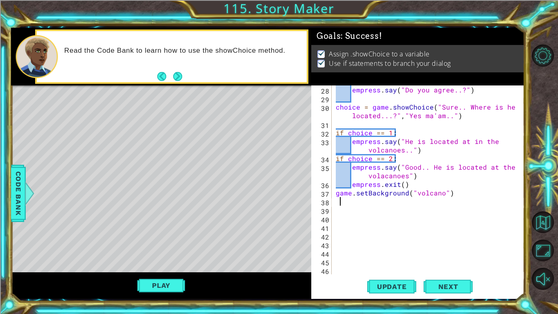
click at [341, 200] on div "empress . say ( "Do you agree..?" ) choice = game . showChoice ( "Sure.. Where …" at bounding box center [430, 188] width 193 height 206
click at [21, 196] on span "Code Bank" at bounding box center [18, 193] width 13 height 50
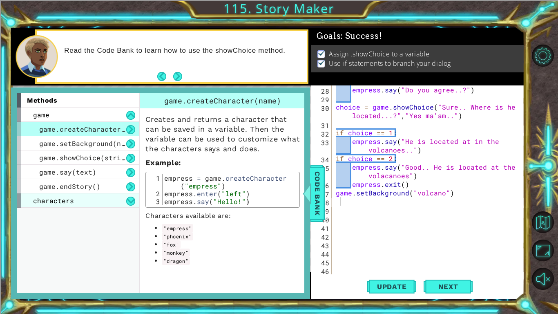
click at [36, 200] on span "characters" at bounding box center [53, 200] width 41 height 9
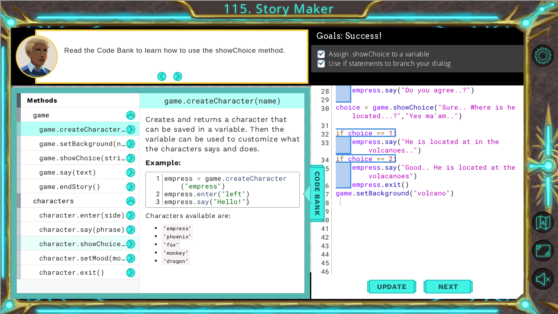
click at [47, 244] on span "character.showChoice(string1, string2)" at bounding box center [116, 243] width 155 height 9
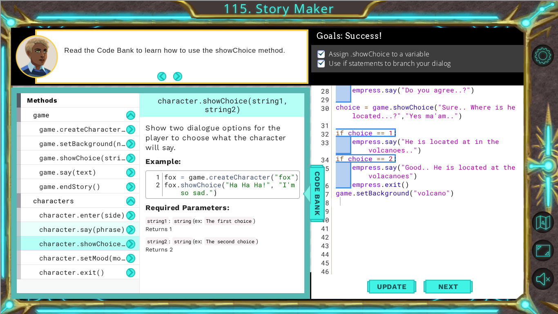
click at [45, 236] on div "character.say(phrase)" at bounding box center [78, 229] width 123 height 14
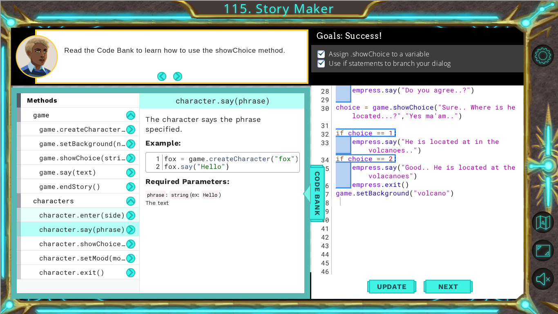
click at [49, 214] on span "character.enter(side)" at bounding box center [82, 215] width 86 height 9
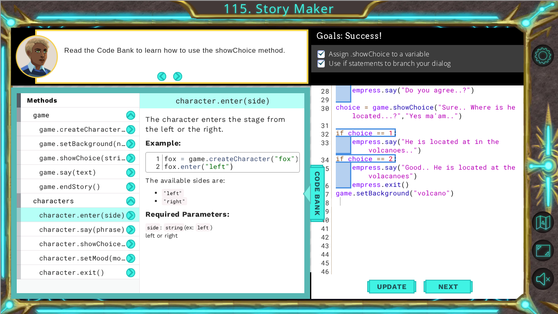
click at [193, 168] on div "fox = game . createCharacter ( "fox" ) fox . enter ( "left" )" at bounding box center [230, 170] width 135 height 31
type textarea "fox.enter("left")"
click at [193, 168] on div "fox = game . createCharacter ( "fox" ) fox . enter ( "left" )" at bounding box center [230, 170] width 135 height 31
click at [316, 193] on span "Code Bank" at bounding box center [317, 193] width 13 height 50
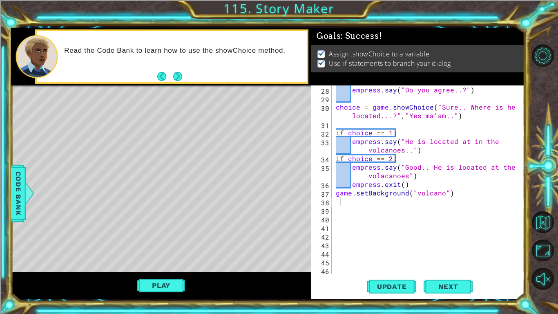
click at [352, 201] on div "empress . say ( "Do you agree..?" ) choice = game . showChoice ( "Sure.. Where …" at bounding box center [430, 188] width 193 height 206
paste textarea "fox.enter("left")"
click at [348, 203] on div "empress . say ( "Do you agree..?" ) choice = game . showChoice ( "Sure.. Where …" at bounding box center [430, 188] width 193 height 206
click at [12, 196] on span "Code Bank" at bounding box center [18, 193] width 13 height 50
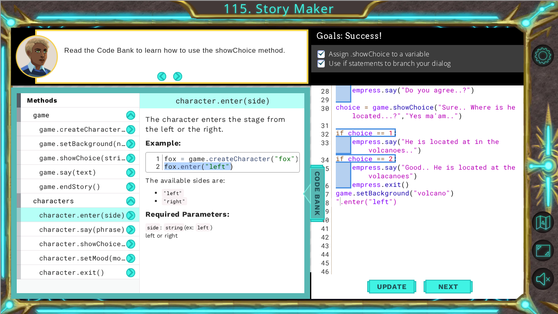
click at [309, 198] on div at bounding box center [307, 193] width 10 height 25
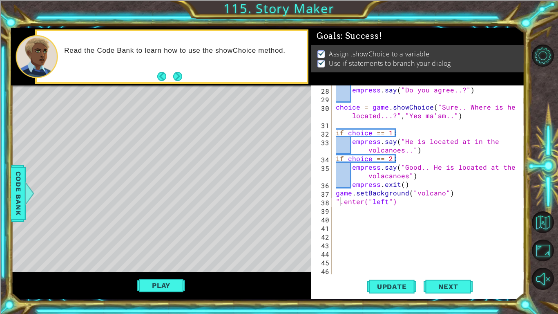
click at [340, 201] on div "empress . say ( "Do you agree..?" ) choice = game . showChoice ( "Sure.. Where …" at bounding box center [430, 188] width 193 height 206
type textarea ""Dragon".enter("left")"
click at [386, 244] on span "Update" at bounding box center [392, 286] width 46 height 8
click at [159, 244] on button "Play" at bounding box center [161, 286] width 48 height 16
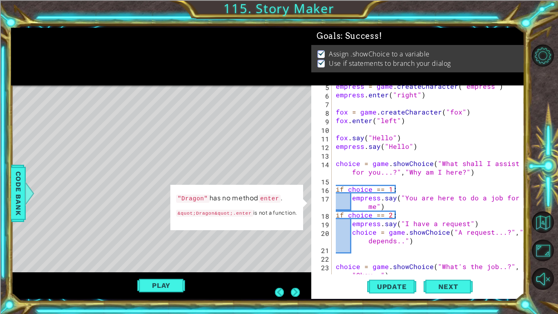
scroll to position [38, 0]
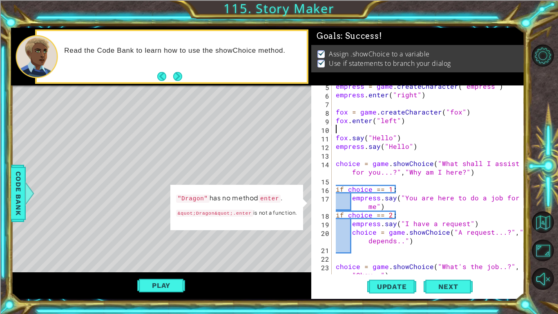
click at [358, 128] on div "empress = game . createCharacter ( "empress" ) empress . enter ( "right" ) fox …" at bounding box center [430, 189] width 193 height 215
click at [356, 122] on div "empress = game . createCharacter ( "empress" ) empress . enter ( "right" ) fox …" at bounding box center [430, 189] width 193 height 215
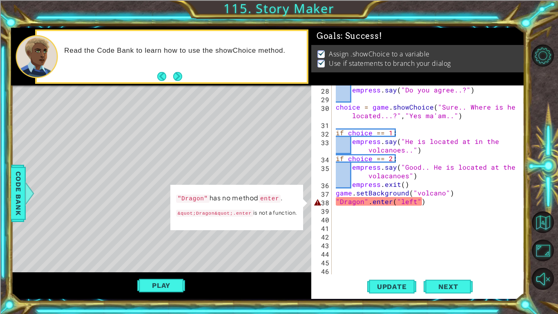
scroll to position [266, 0]
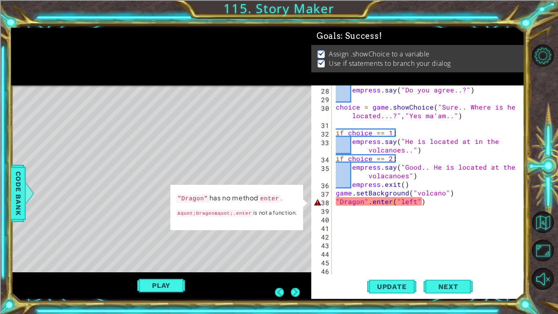
click at [381, 202] on div "if choice == 2 : empress . say ( "Do you agree..?" ) choice = game . showChoice…" at bounding box center [430, 180] width 193 height 206
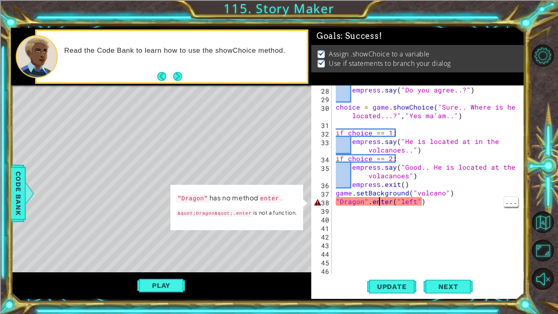
type textarea ""Dragon".enter("left")"
click at [377, 198] on div "if choice == 2 : empress . say ( "Do you agree..?" ) choice = game . showChoice…" at bounding box center [430, 180] width 193 height 206
click at [357, 123] on div "if choice == 2 : empress . say ( "Do you agree..?" ) choice = game . showChoice…" at bounding box center [430, 180] width 193 height 206
click at [366, 203] on div "if choice == 2 : empress . say ( "Do you agree..?" ) choice = game . showChoice…" at bounding box center [430, 180] width 193 height 206
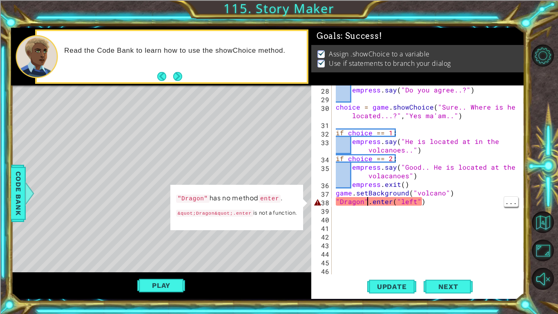
click at [366, 203] on div "if choice == 2 : empress . say ( "Do you agree..?" ) choice = game . showChoice…" at bounding box center [430, 180] width 193 height 206
type textarea ""Dragon".enter("left")"
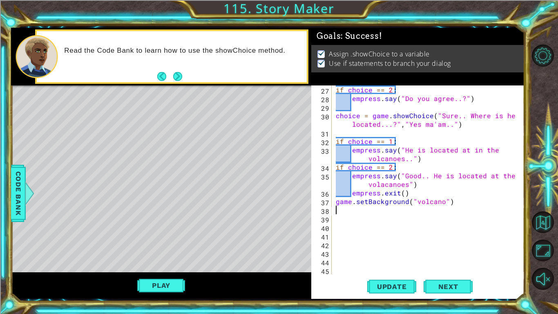
scroll to position [258, 0]
paste textarea "fox.enter("left")"
click at [347, 212] on div "if choice == 2 : empress . say ( "Do you agree..?" ) choice = game . showChoice…" at bounding box center [430, 188] width 193 height 206
click at [12, 201] on span "Code Bank" at bounding box center [18, 193] width 13 height 50
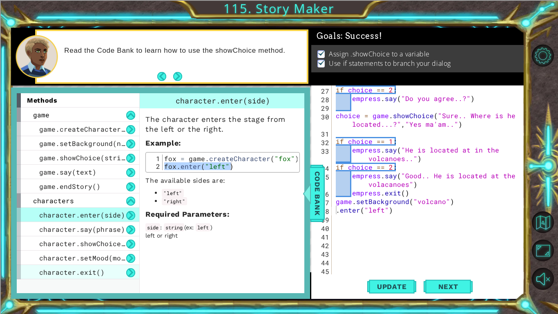
click at [42, 244] on span "character.exit()" at bounding box center [71, 272] width 65 height 9
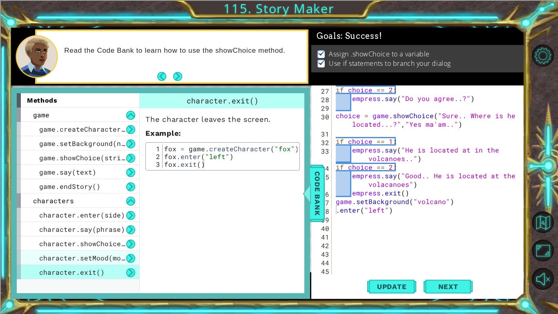
click at [38, 244] on div "character.setMood(mood)" at bounding box center [78, 258] width 123 height 14
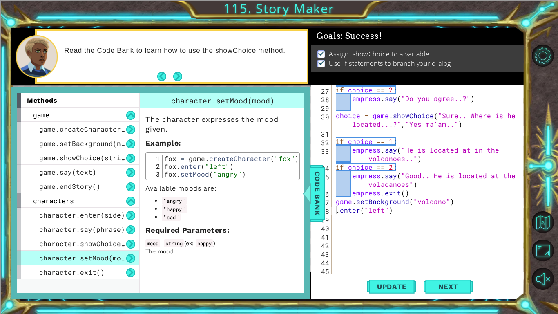
click at [32, 244] on div "character.setMood(mood)" at bounding box center [78, 258] width 123 height 14
click at [37, 244] on div "character.showChoice(string1, string2)" at bounding box center [78, 243] width 123 height 14
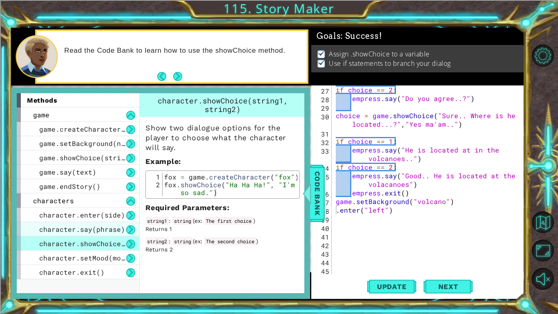
click at [44, 232] on span "character.say(phrase)" at bounding box center [82, 229] width 86 height 9
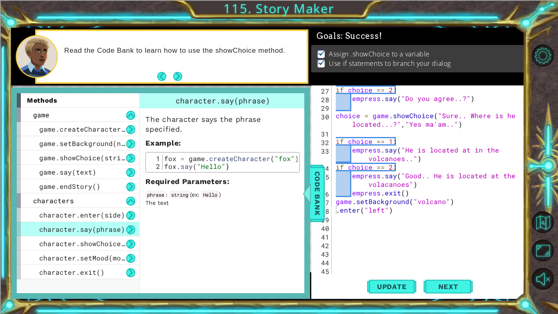
click at [380, 211] on div "if choice == 2 : empress . say ( "Do you agree..?" ) choice = game . showChoice…" at bounding box center [430, 188] width 193 height 206
click at [382, 211] on div "if choice == 2 : empress . say ( "Do you agree..?" ) choice = game . showChoice…" at bounding box center [430, 188] width 193 height 206
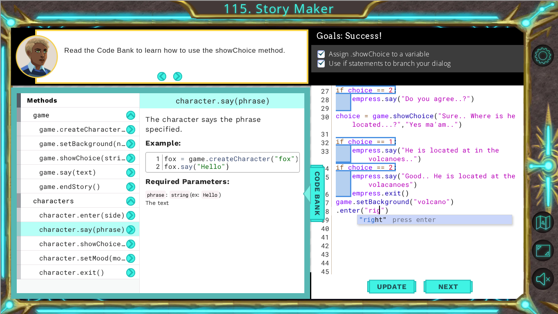
scroll to position [0, 3]
click at [335, 213] on div "if choice == 2 : empress . say ( "Do you agree..?" ) choice = game . showChoice…" at bounding box center [430, 188] width 193 height 206
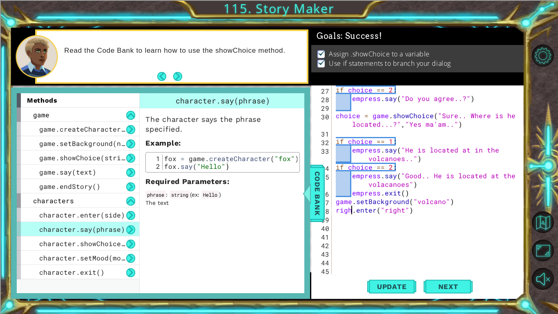
scroll to position [0, 1]
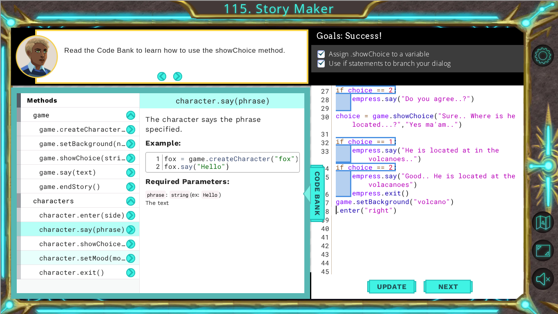
click at [80, 244] on div "character.setMood(mood)" at bounding box center [78, 258] width 123 height 14
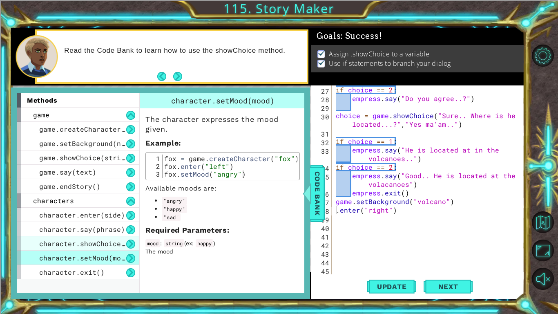
click at [77, 241] on span "character.showChoice(string1, string2)" at bounding box center [116, 243] width 155 height 9
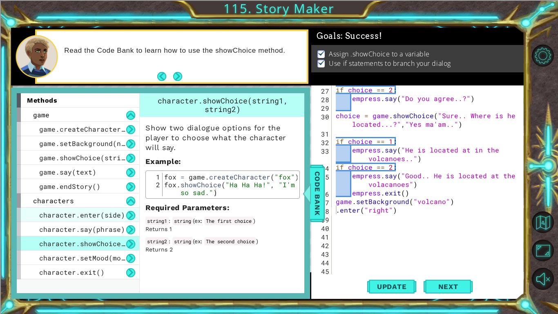
click at [69, 217] on span "character.enter(side)" at bounding box center [82, 215] width 86 height 9
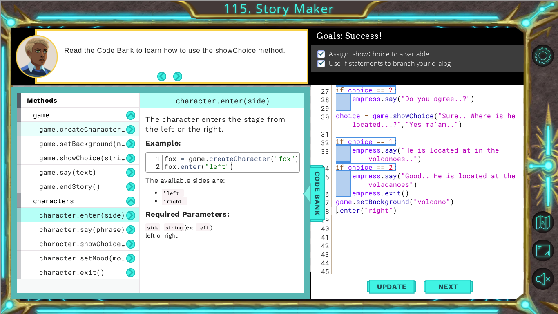
click at [90, 127] on span "game.createCharacter(name)" at bounding box center [92, 129] width 106 height 9
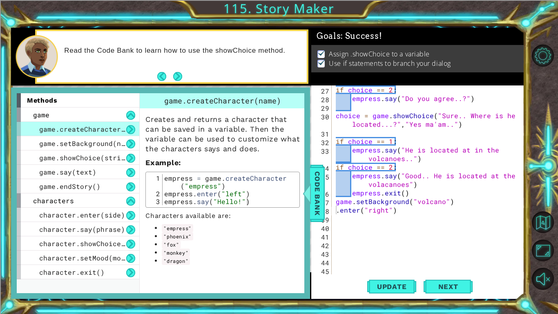
click at [334, 210] on div ".enter("right") 27 28 29 30 31 32 33 34 35 36 37 38 39 40 41 42 43 44 45 46 if …" at bounding box center [416, 179] width 211 height 189
click at [335, 211] on div "if choice == 2 : empress . say ( "Do you agree..?" ) choice = game . showChoice…" at bounding box center [430, 188] width 193 height 206
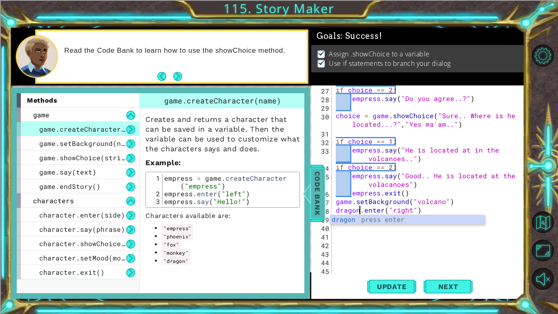
click at [316, 198] on span "Code Bank" at bounding box center [317, 193] width 13 height 50
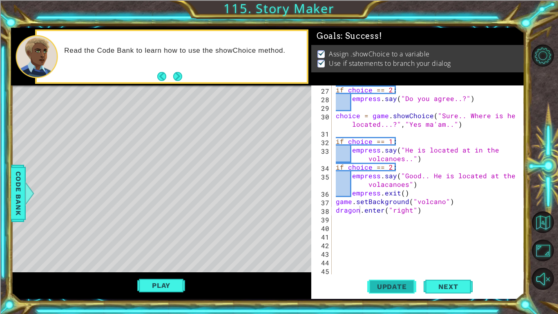
click at [393, 244] on span "Update" at bounding box center [392, 286] width 46 height 8
click at [174, 244] on button "Play" at bounding box center [161, 286] width 48 height 16
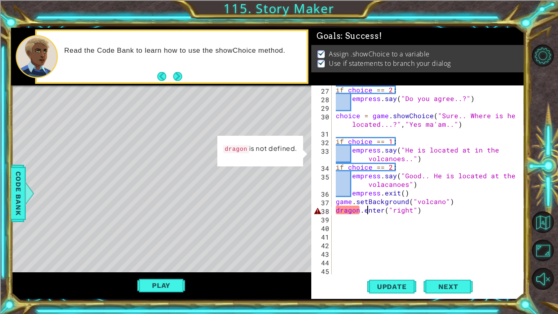
click at [367, 213] on div "if choice == 2 : empress . say ( "Do you agree..?" ) choice = game . showChoice…" at bounding box center [430, 188] width 193 height 206
type textarea "dragon.enter("right")"
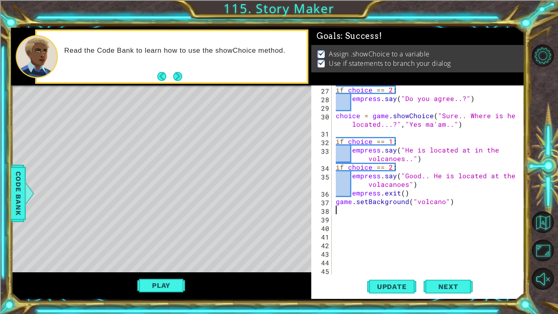
scroll to position [0, 0]
click at [21, 192] on span "Code Bank" at bounding box center [18, 193] width 13 height 50
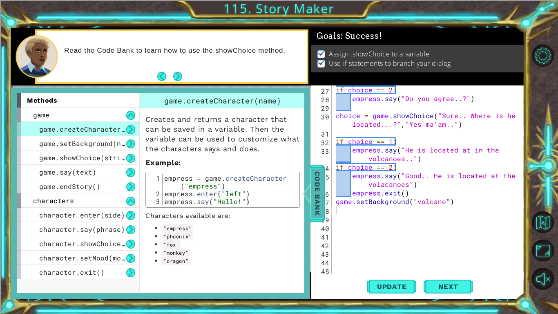
click at [316, 190] on span "Code Bank" at bounding box center [317, 193] width 13 height 50
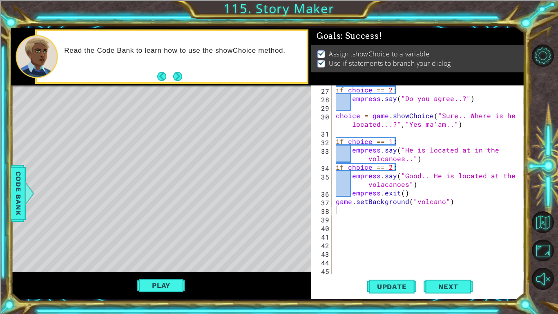
click at [342, 209] on div "if choice == 2 : empress . say ( "Do you agree..?" ) choice = game . showChoice…" at bounding box center [430, 188] width 193 height 206
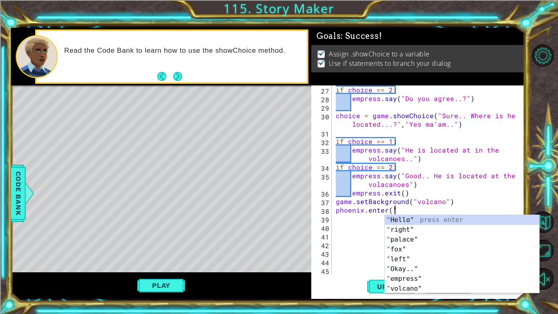
scroll to position [0, 4]
click at [396, 230] on div "" Hello" press enter " right" press enter " palace" press enter " fox" press en…" at bounding box center [462, 264] width 155 height 98
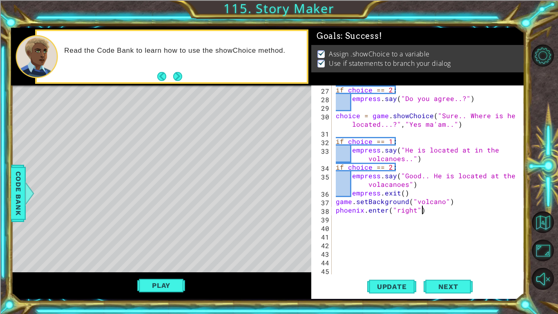
scroll to position [0, 5]
click at [392, 244] on span "Update" at bounding box center [392, 286] width 46 height 8
click at [177, 244] on button "Play" at bounding box center [161, 286] width 48 height 16
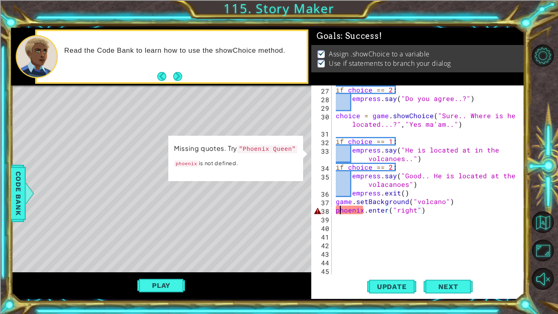
click at [339, 212] on div "if choice == 2 : empress . say ( "Do you agree..?" ) choice = game . showChoice…" at bounding box center [430, 188] width 193 height 206
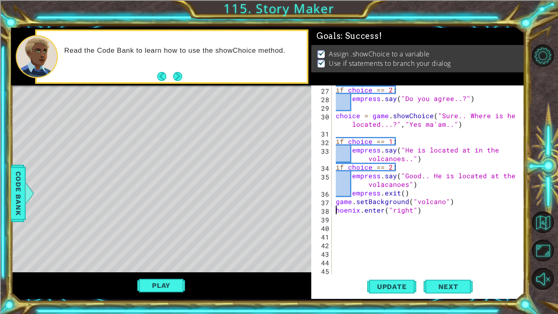
scroll to position [0, 0]
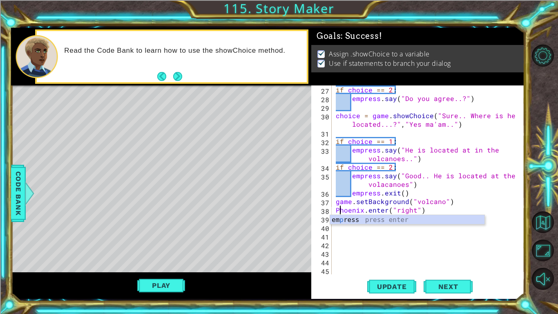
click at [336, 211] on div "if choice == 2 : empress . say ( "Do you agree..?" ) choice = game . showChoice…" at bounding box center [430, 188] width 193 height 206
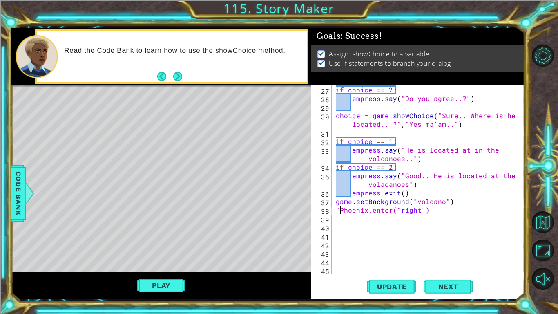
click at [367, 212] on div "if choice == 2 : empress . say ( "Do you agree..?" ) choice = game . showChoice…" at bounding box center [430, 188] width 193 height 206
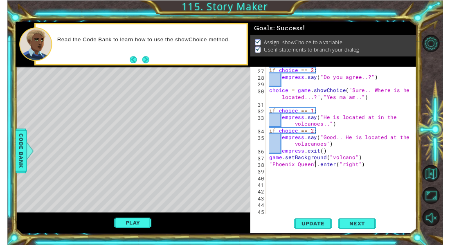
scroll to position [0, 4]
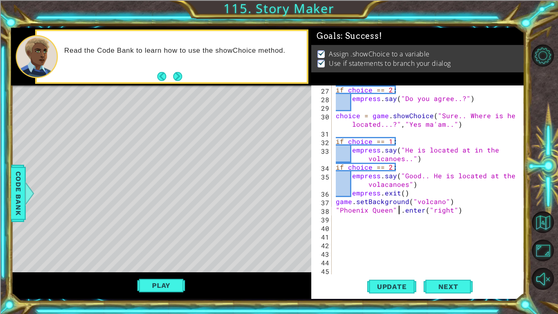
type textarea ""Phoenix Queen" .enter("right")"
click at [376, 244] on div "1 ההההההההההההההההההההההההההההההההההההההההההההההההההההההההההההההההההההההההההההה…" at bounding box center [268, 163] width 514 height 276
click at [373, 244] on span "Update" at bounding box center [392, 286] width 46 height 8
click at [146, 244] on button "Play" at bounding box center [161, 286] width 48 height 16
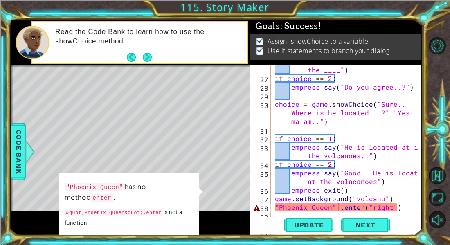
scroll to position [283, 0]
